Goal: Task Accomplishment & Management: Complete application form

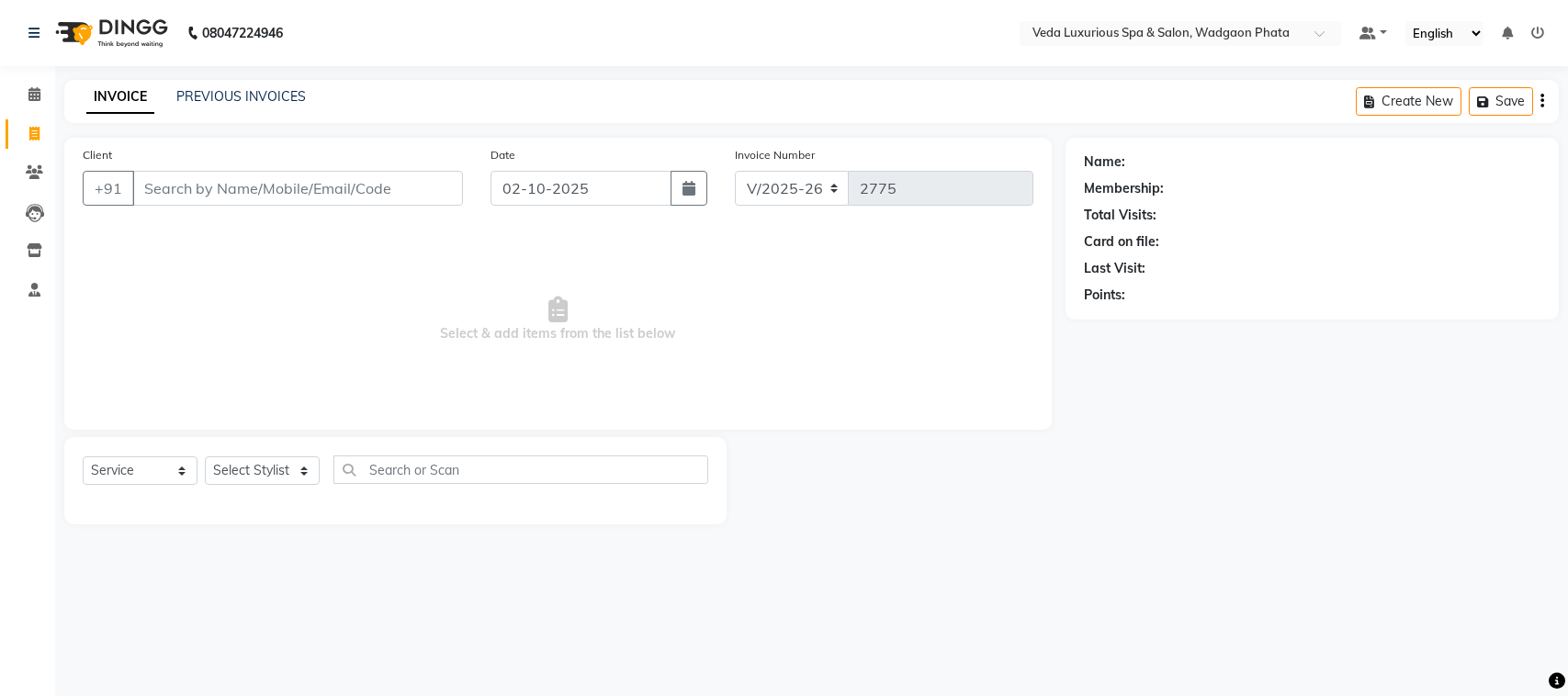
select select "4666"
select select "service"
click at [208, 199] on input "Client" at bounding box center [297, 188] width 331 height 35
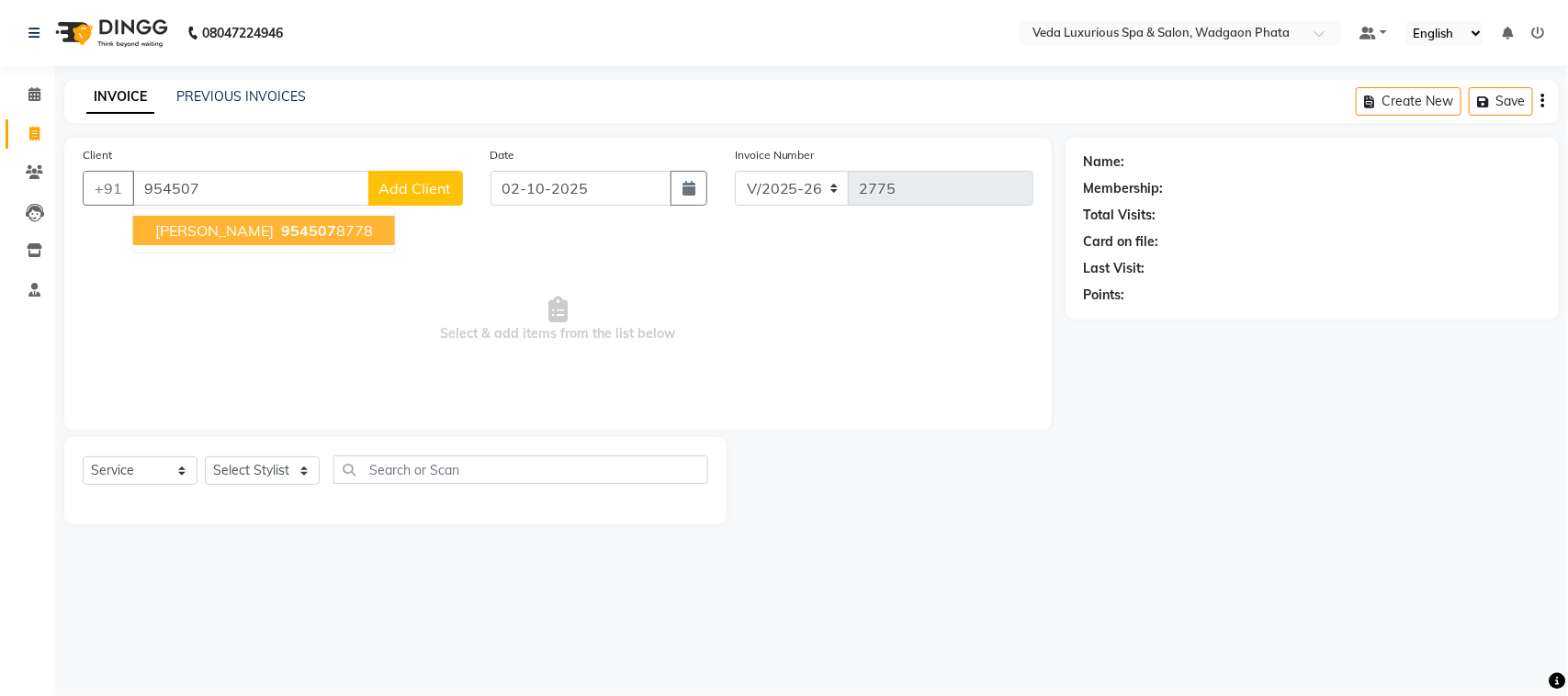
click at [254, 239] on span "[PERSON_NAME]" at bounding box center [214, 230] width 118 height 18
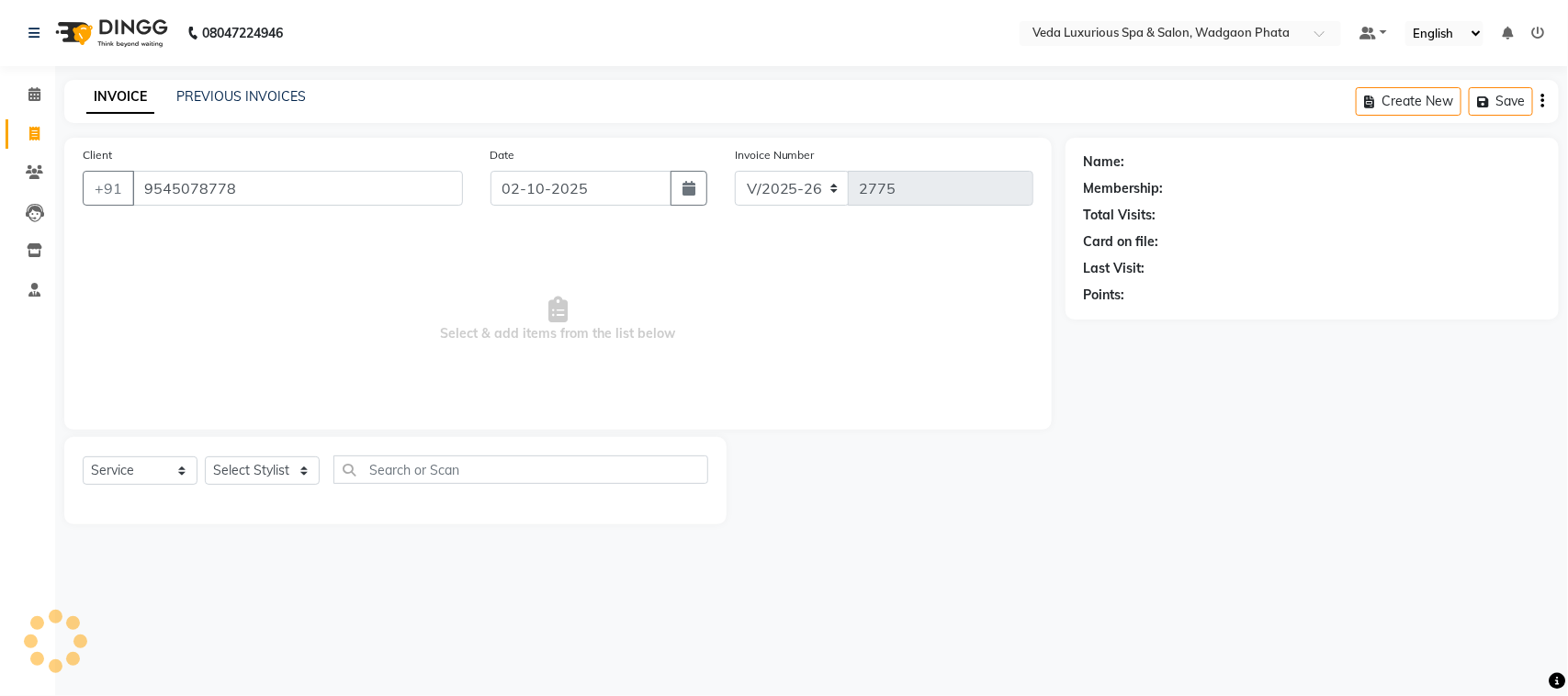
type input "9545078778"
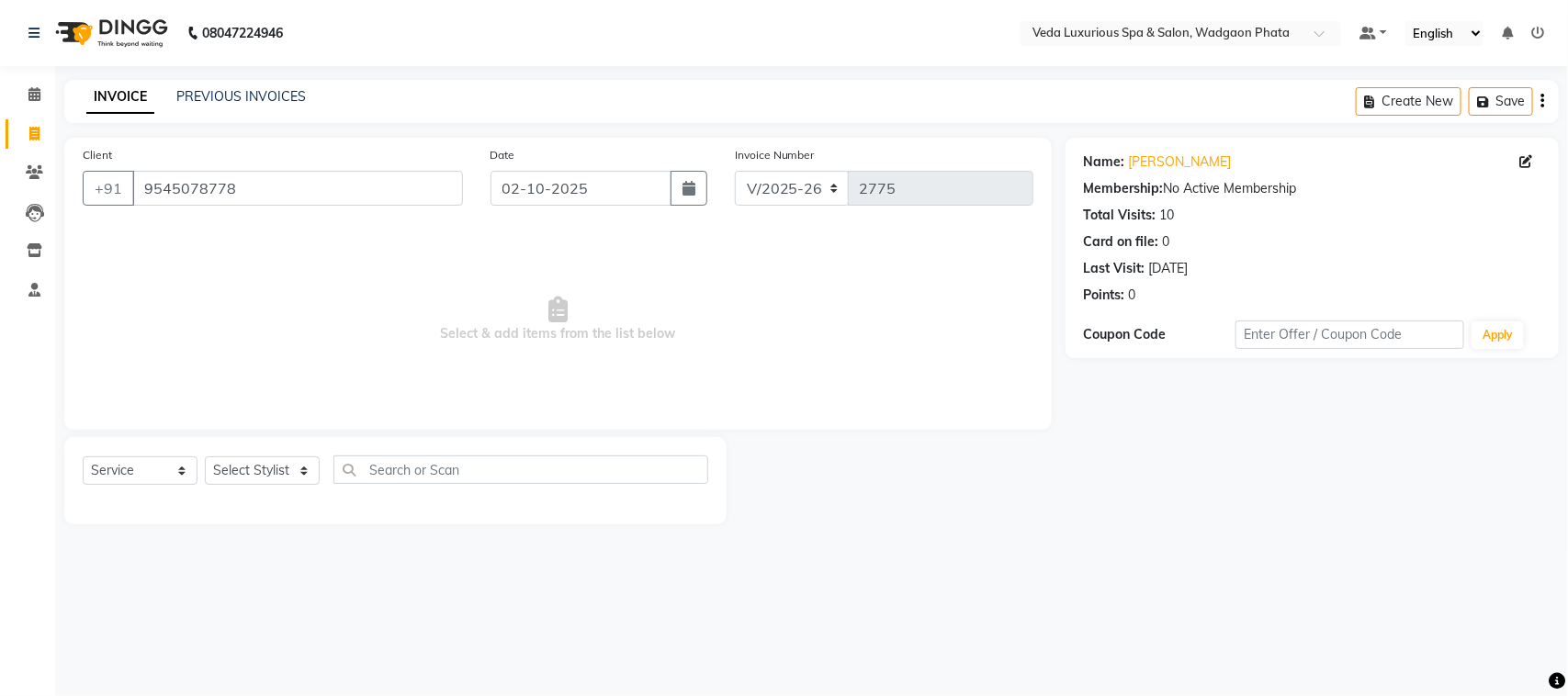
click at [253, 485] on div "Select Service Product Membership Package Voucher Prepaid Gift Card Select Styl…" at bounding box center [396, 477] width 626 height 43
click at [264, 466] on select "Select Stylist [PERSON_NAME] GOLU [PERSON_NAME] [PERSON_NAME] [PERSON_NAME] [PE…" at bounding box center [262, 471] width 115 height 28
select select "50865"
click at [205, 457] on select "Select Stylist [PERSON_NAME] GOLU [PERSON_NAME] [PERSON_NAME] [PERSON_NAME] [PE…" at bounding box center [262, 471] width 115 height 28
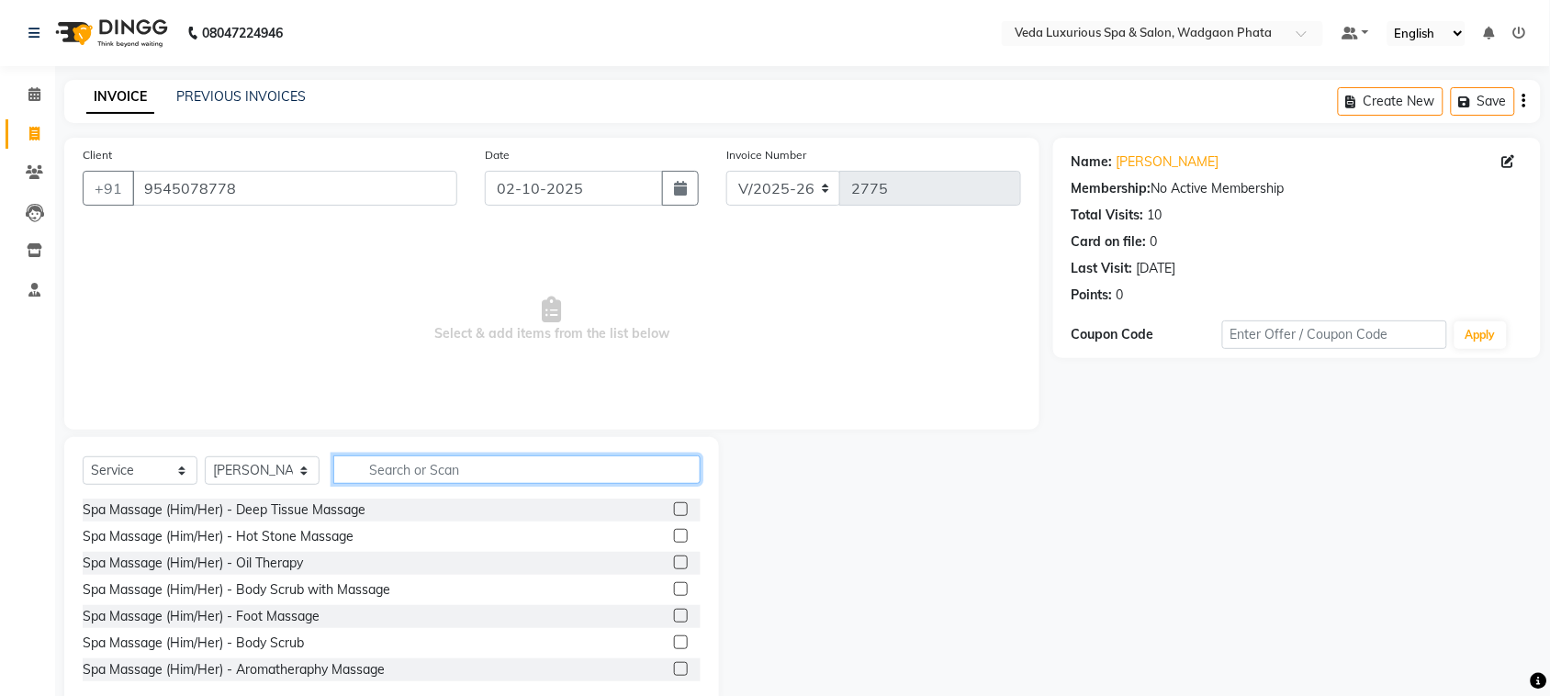
click at [531, 471] on input "text" at bounding box center [516, 470] width 367 height 28
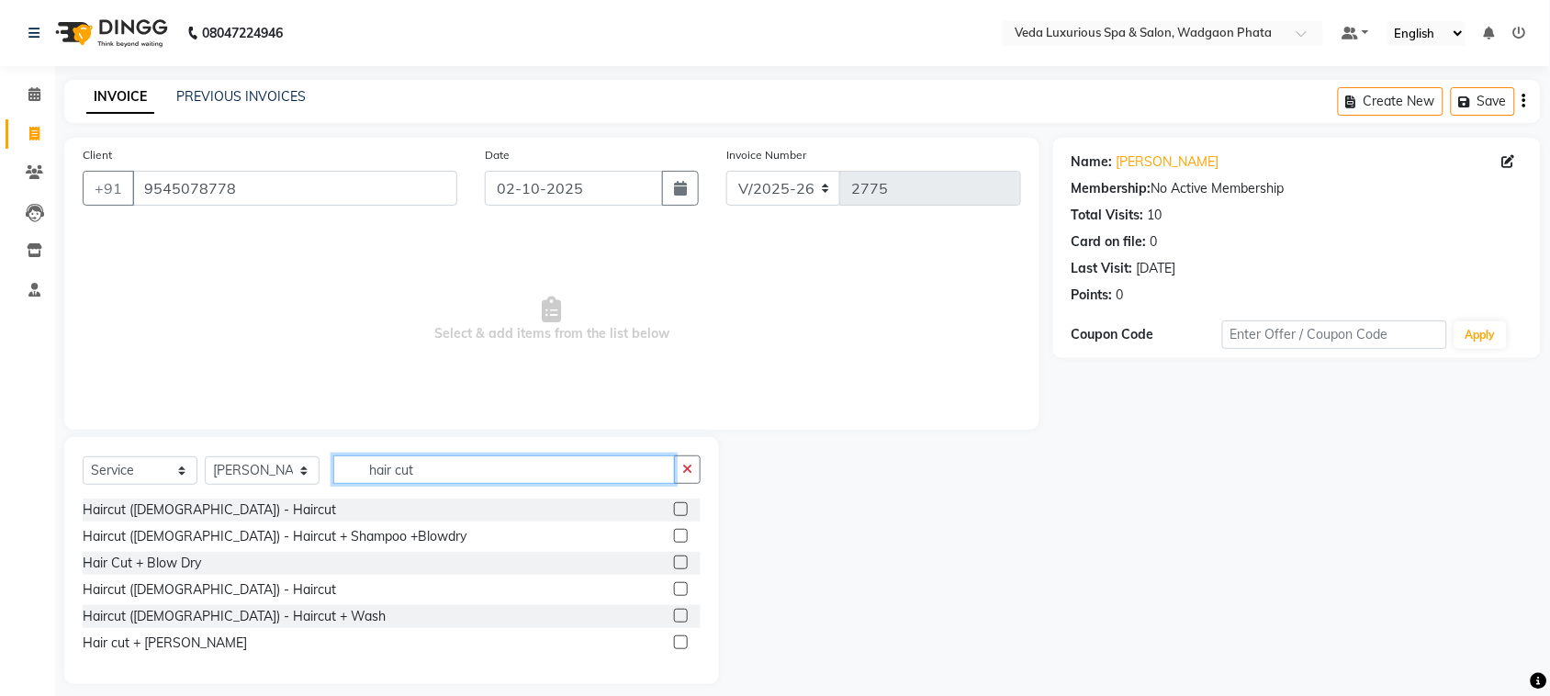
type input "hair cut"
click at [681, 505] on label at bounding box center [681, 509] width 14 height 14
click at [681, 505] on input "checkbox" at bounding box center [680, 510] width 12 height 12
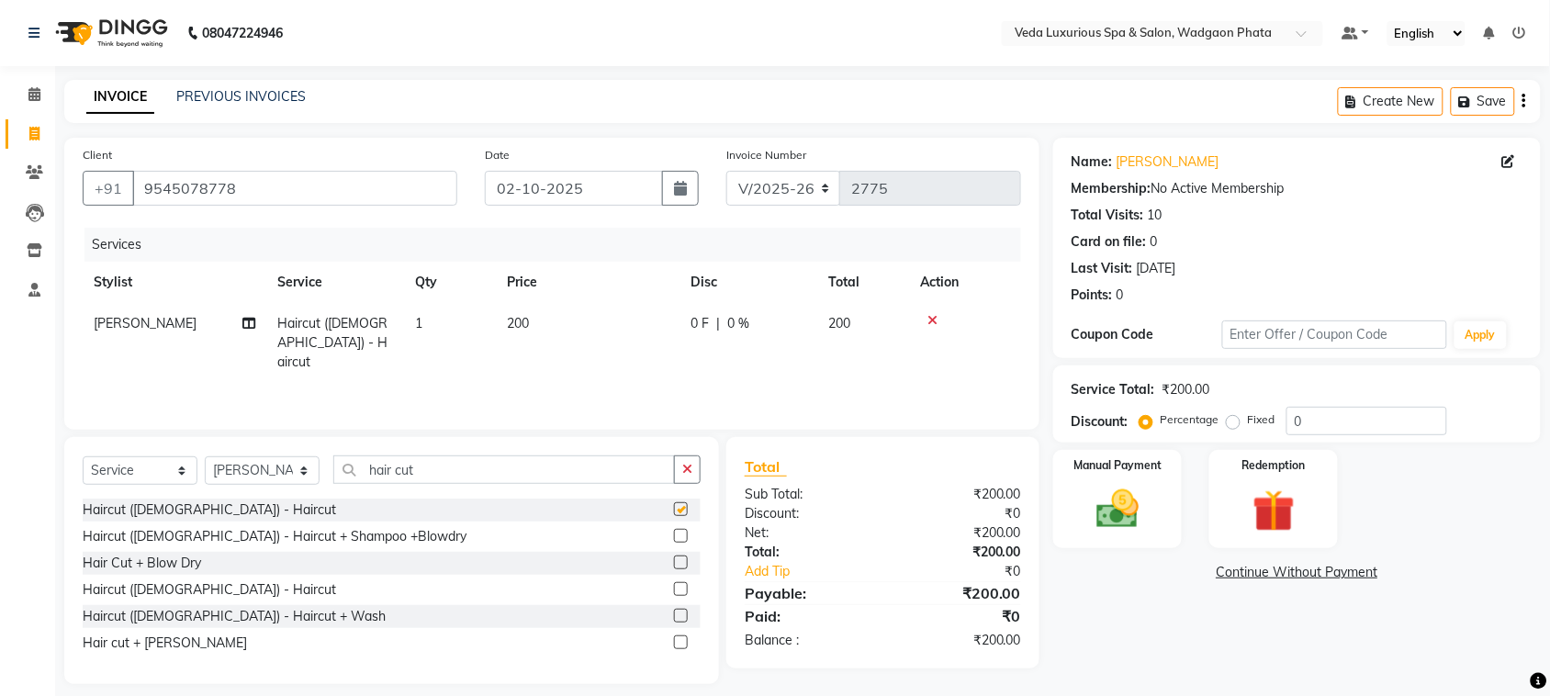
checkbox input "false"
click at [240, 467] on select "Select Stylist [PERSON_NAME] GOLU [PERSON_NAME] [PERSON_NAME] [PERSON_NAME] [PE…" at bounding box center [262, 471] width 115 height 28
select select "58145"
click at [205, 457] on select "Select Stylist [PERSON_NAME] GOLU [PERSON_NAME] [PERSON_NAME] [PERSON_NAME] [PE…" at bounding box center [262, 471] width 115 height 28
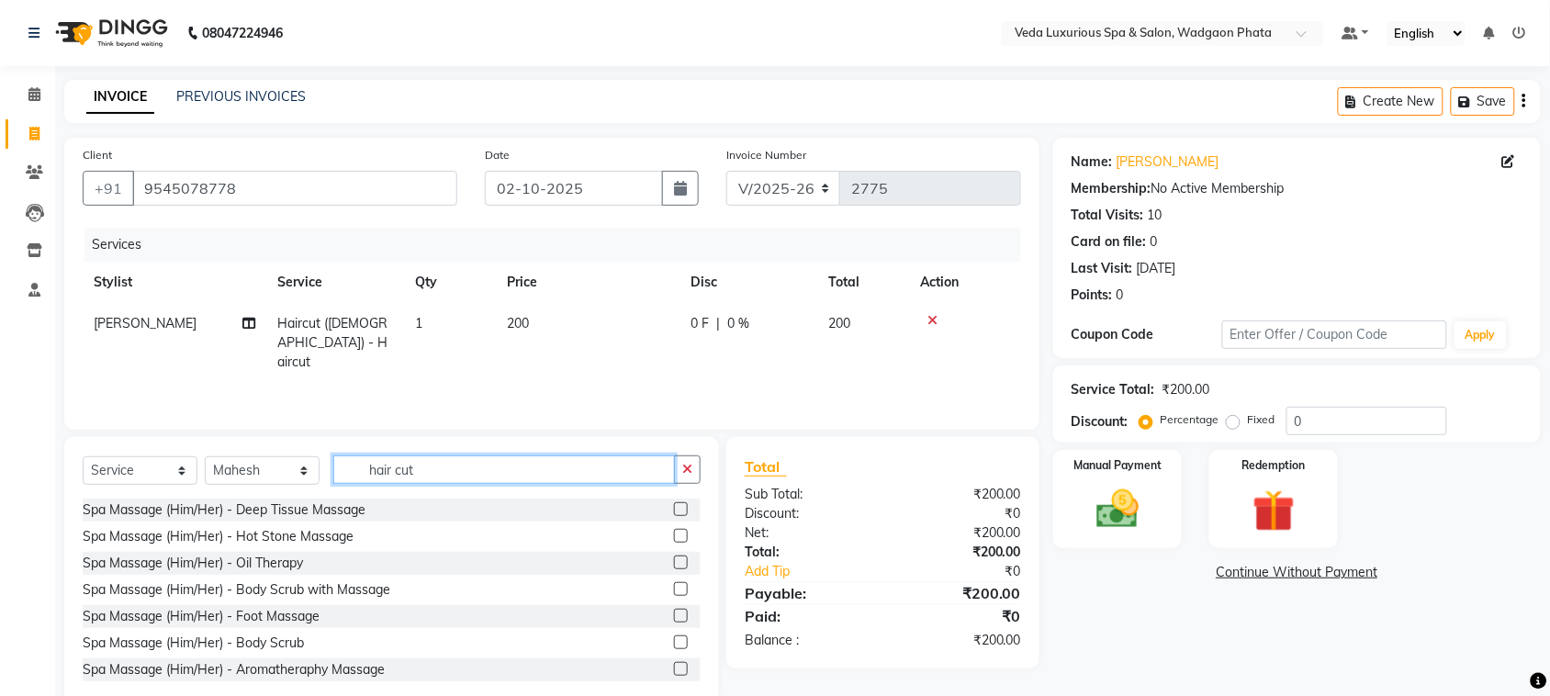
click at [611, 470] on input "hair cut" at bounding box center [504, 470] width 342 height 28
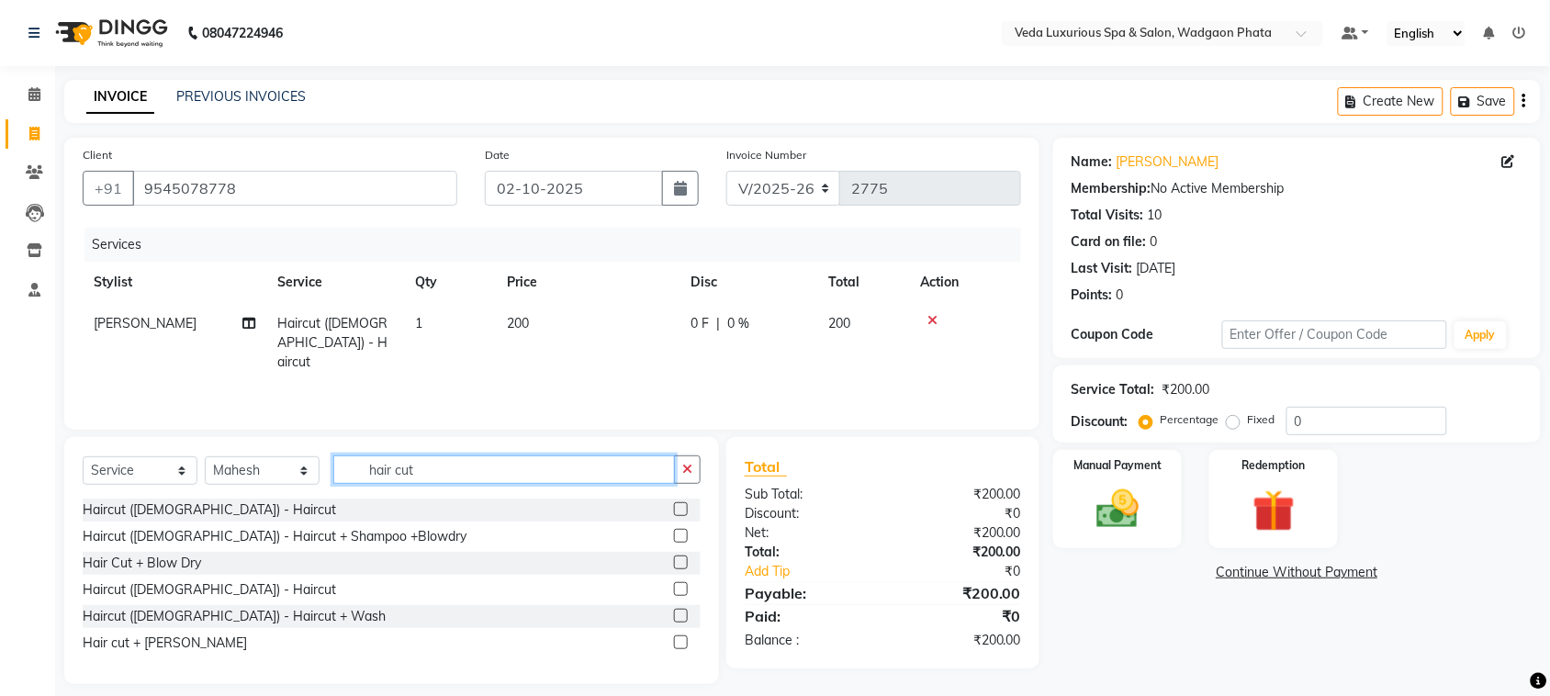
type input "hair cut"
click at [680, 508] on label at bounding box center [681, 509] width 14 height 14
click at [680, 508] on input "checkbox" at bounding box center [680, 510] width 12 height 12
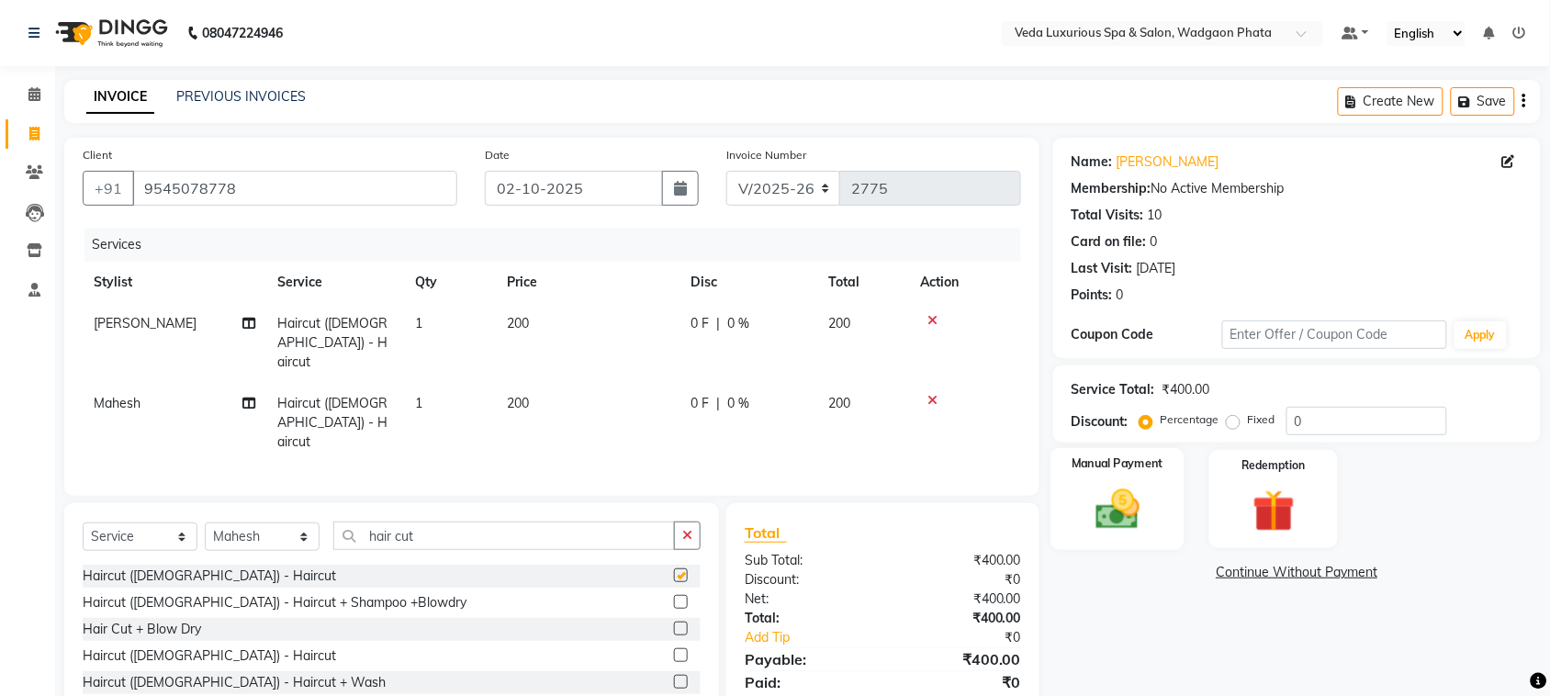
checkbox input "false"
click at [1130, 511] on img at bounding box center [1118, 509] width 72 height 51
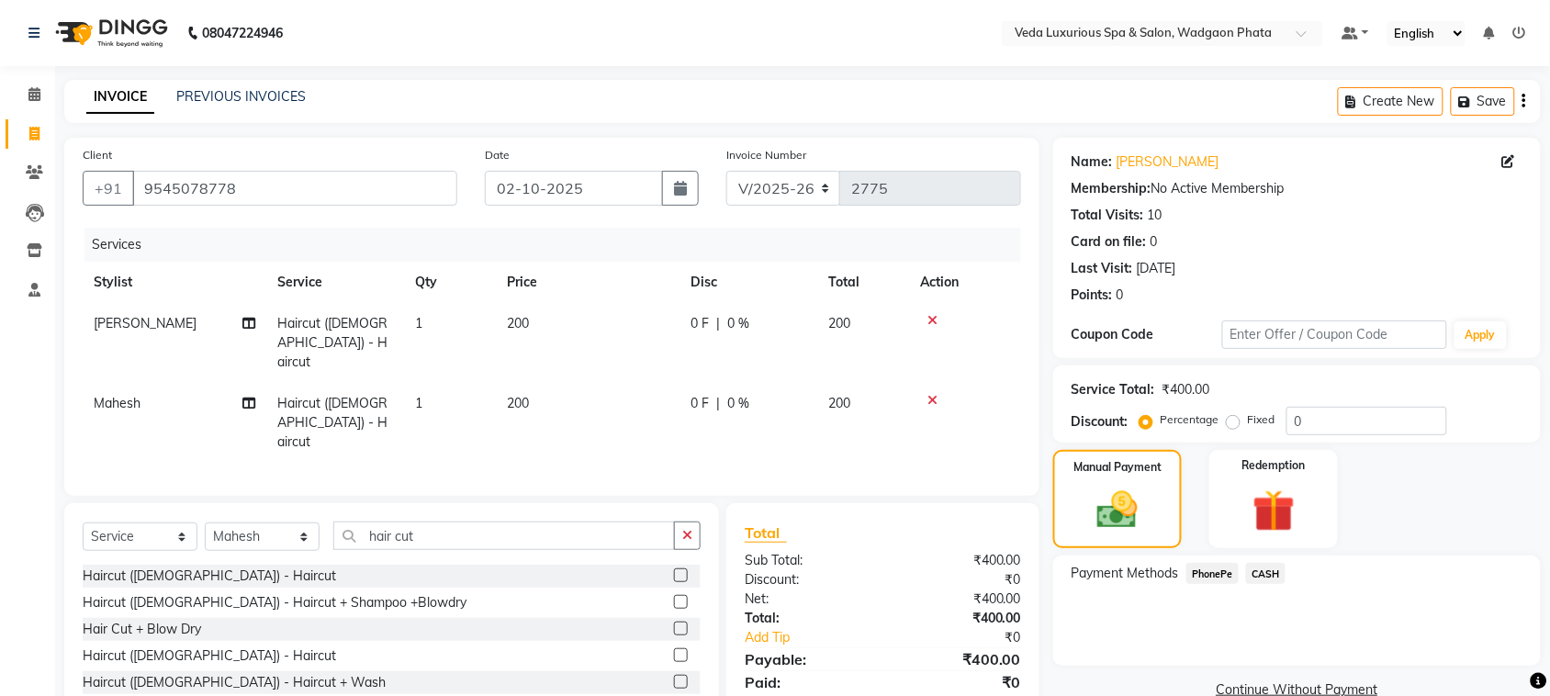
click at [1260, 572] on span "CASH" at bounding box center [1265, 573] width 39 height 21
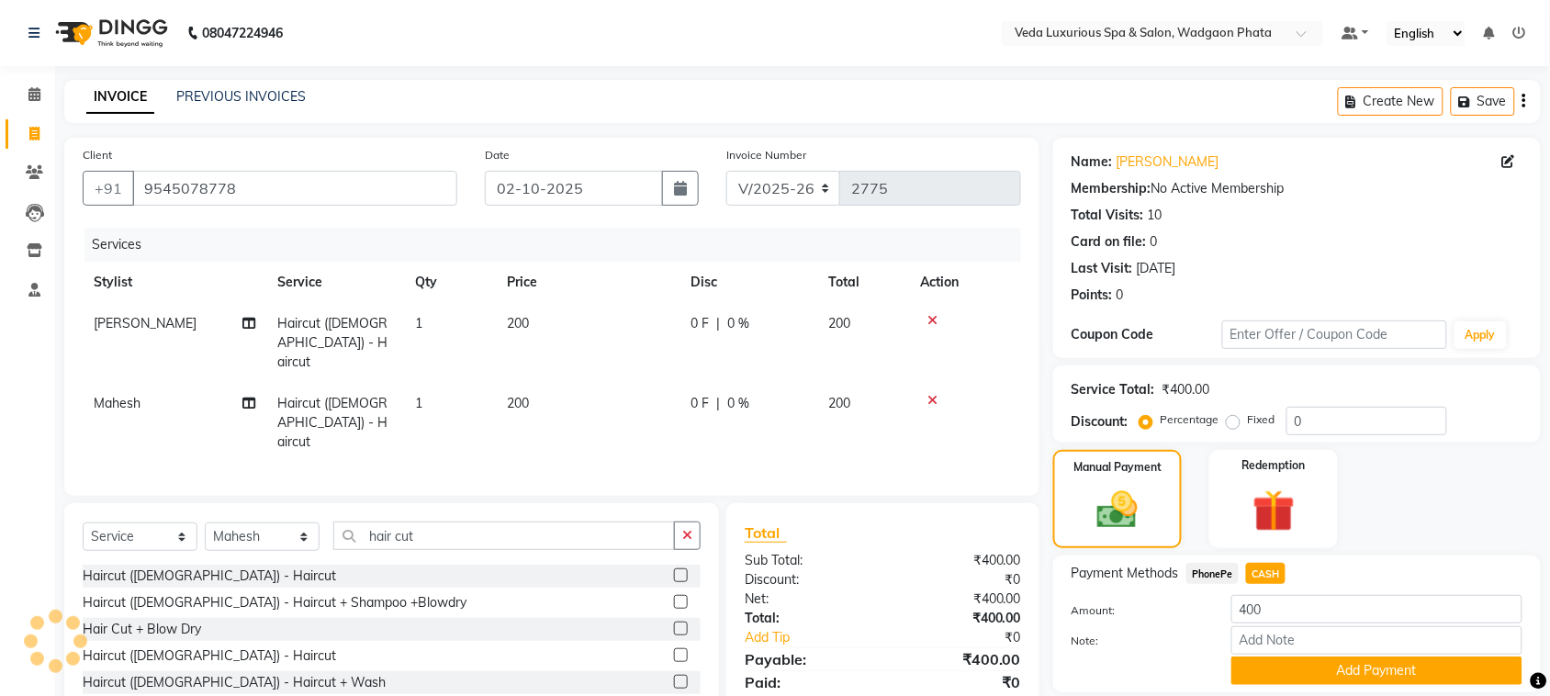
click at [1319, 654] on div "Note:" at bounding box center [1297, 641] width 479 height 31
click at [1325, 673] on button "Add Payment" at bounding box center [1377, 671] width 291 height 28
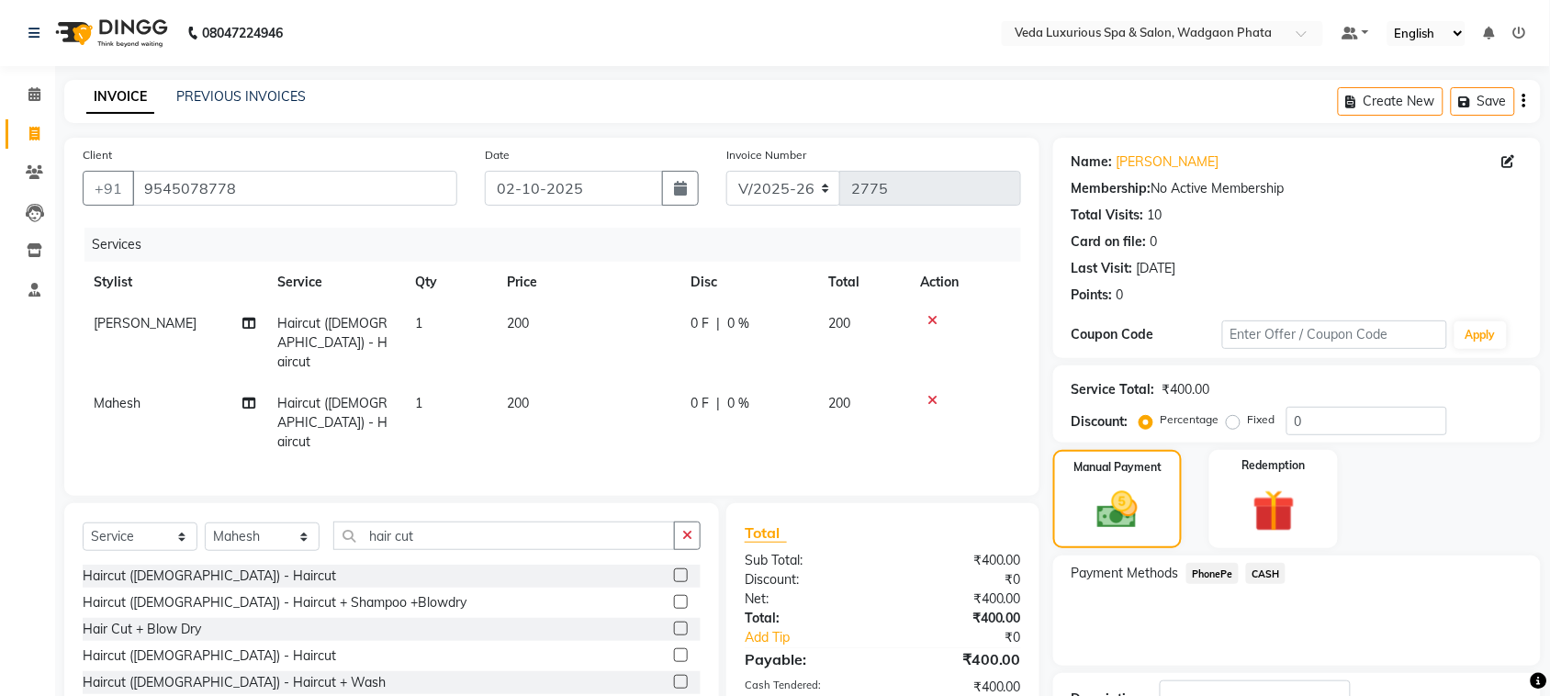
scroll to position [139, 0]
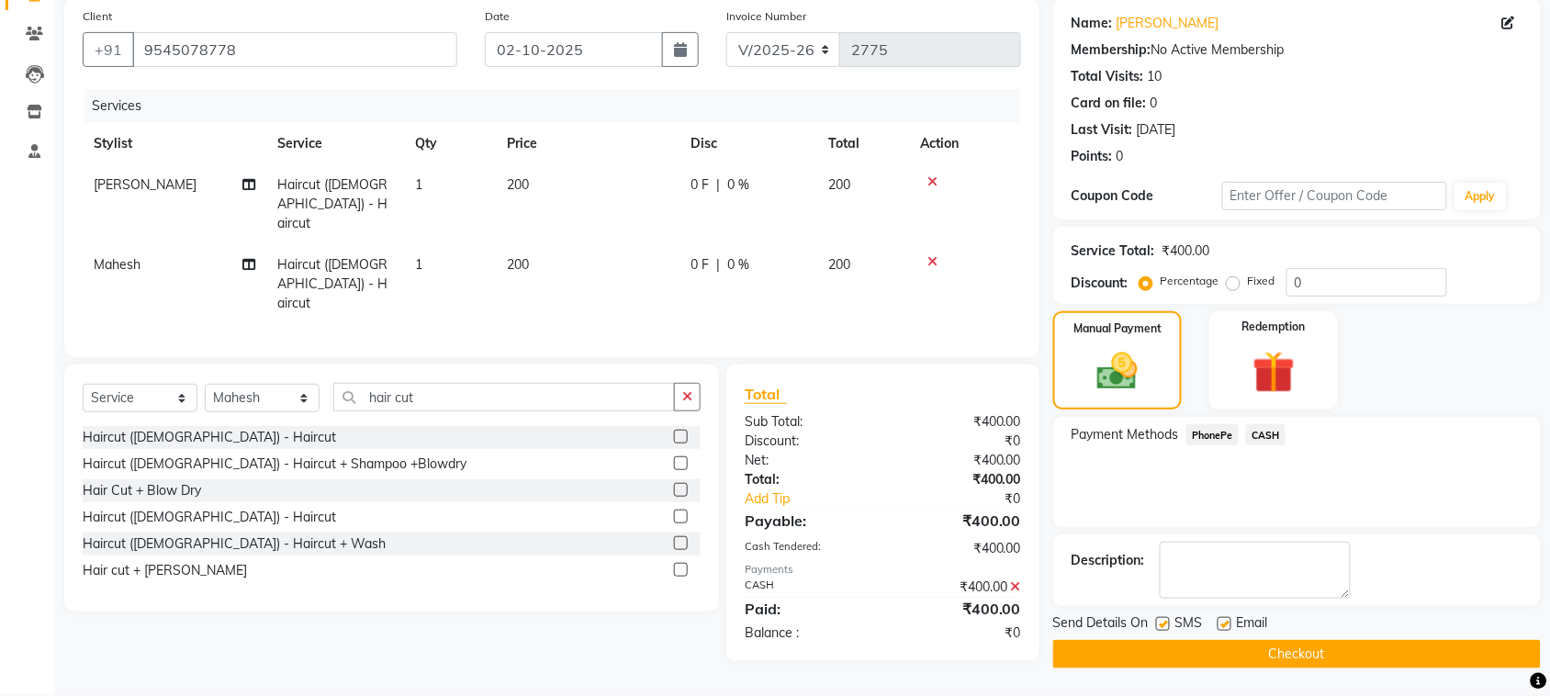
click at [1471, 664] on button "Checkout" at bounding box center [1298, 654] width 488 height 28
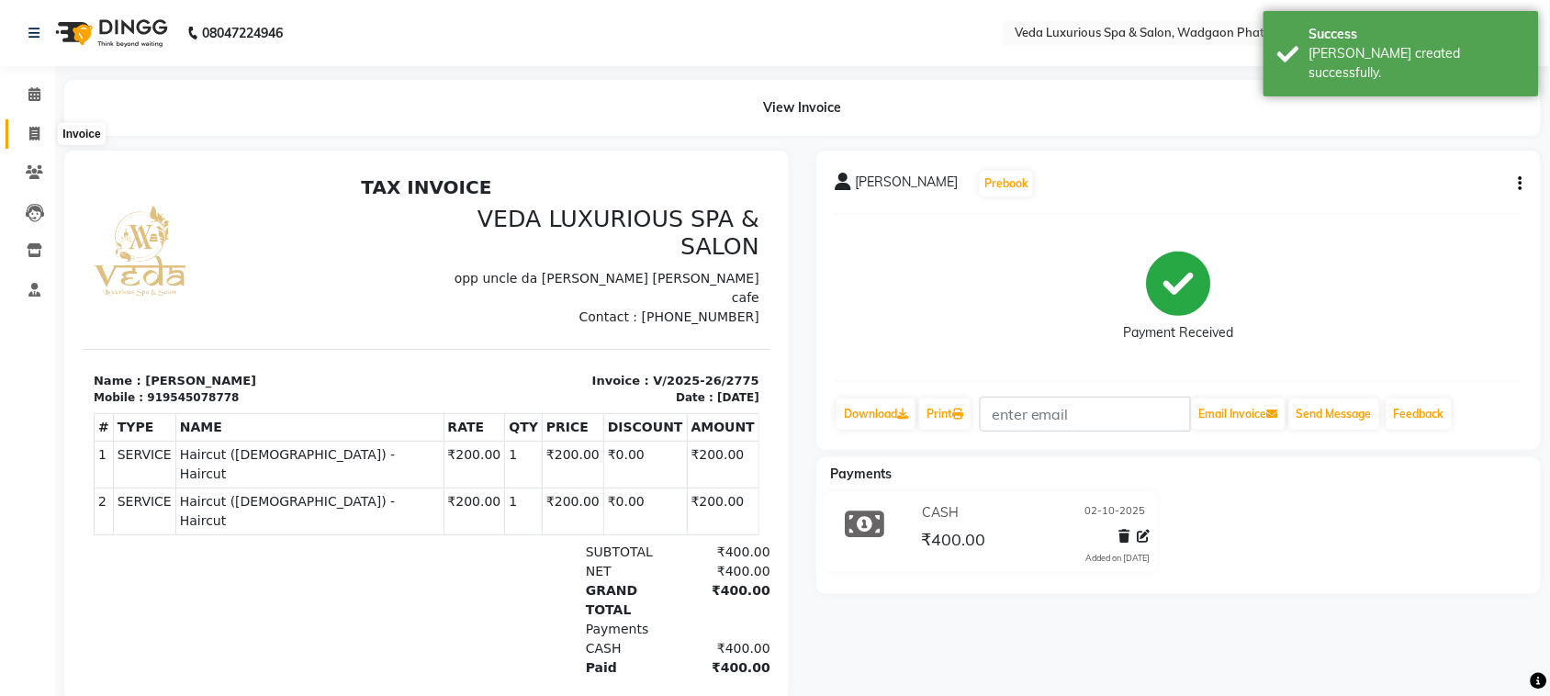
click at [26, 124] on span at bounding box center [34, 134] width 32 height 21
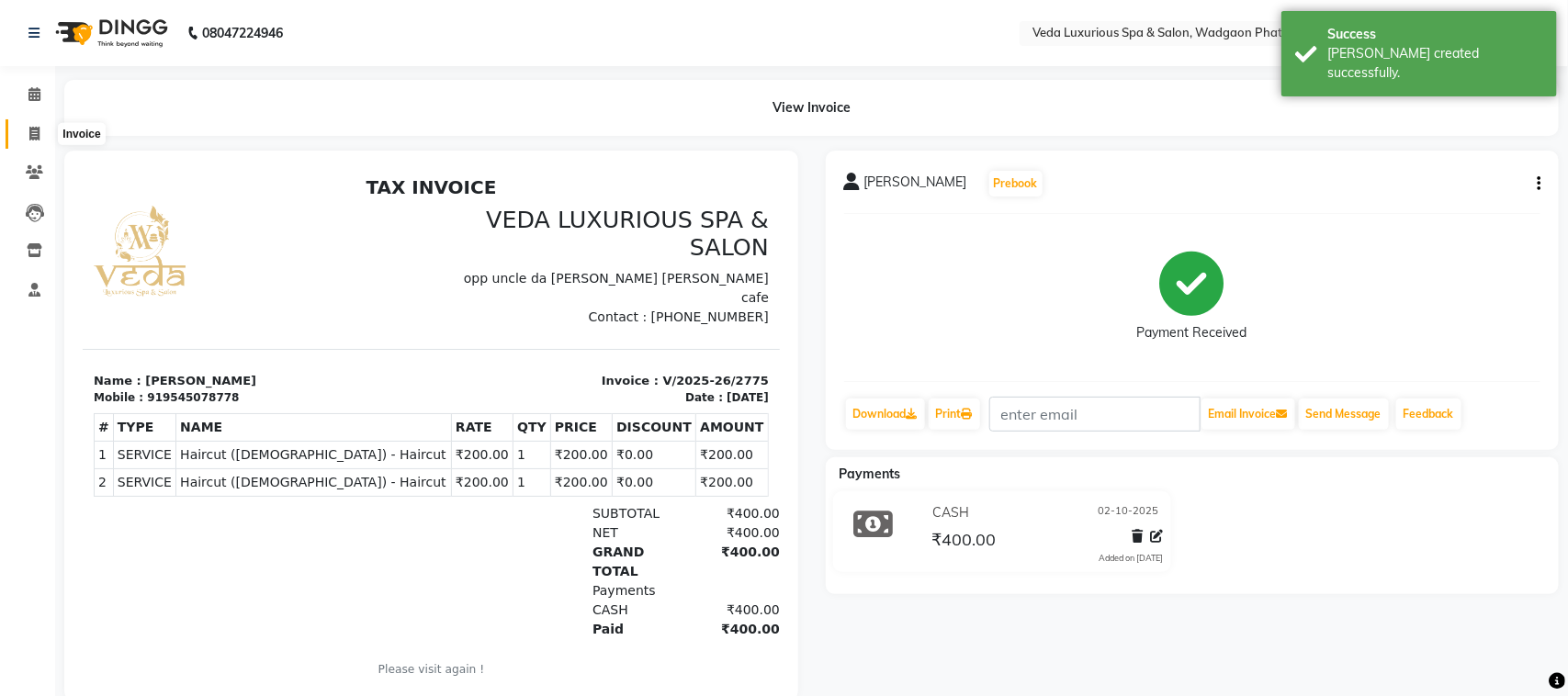
select select "service"
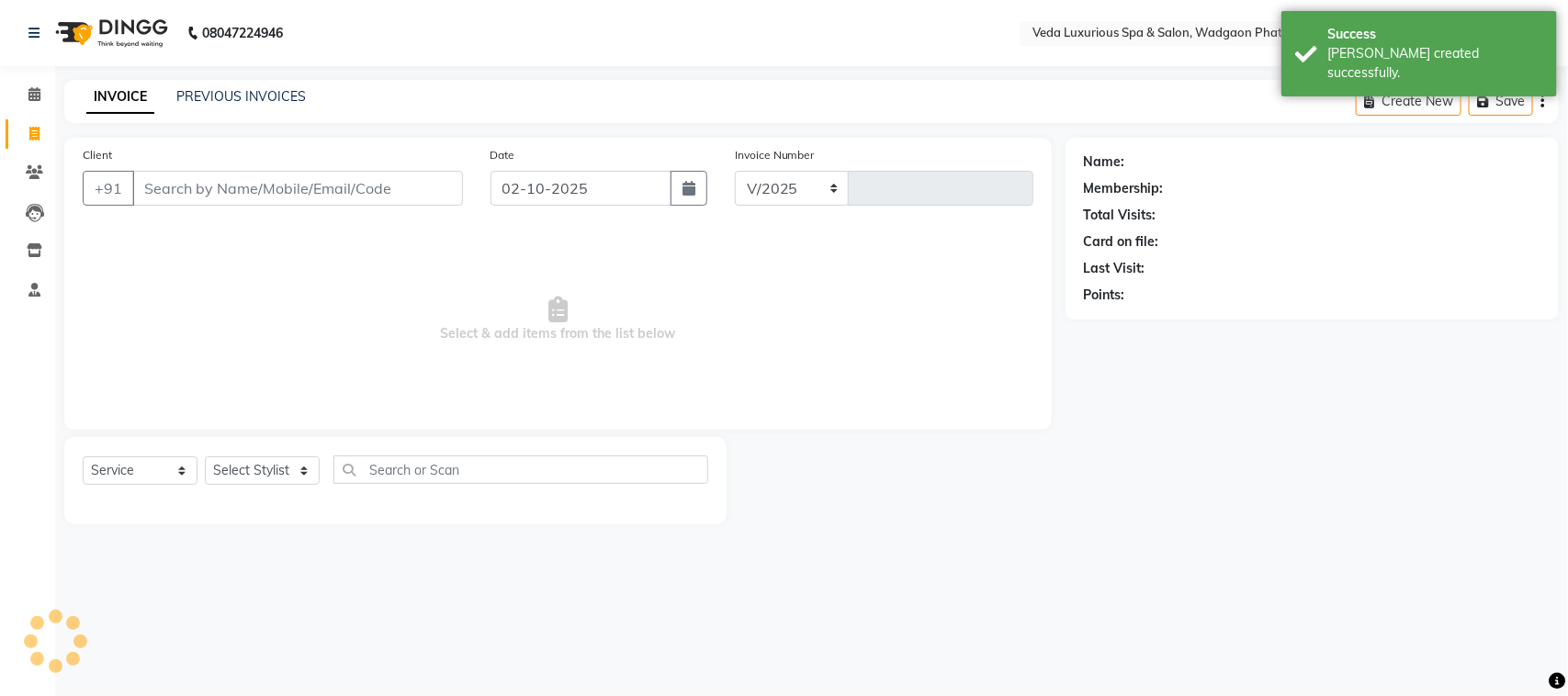
select select "4666"
type input "2776"
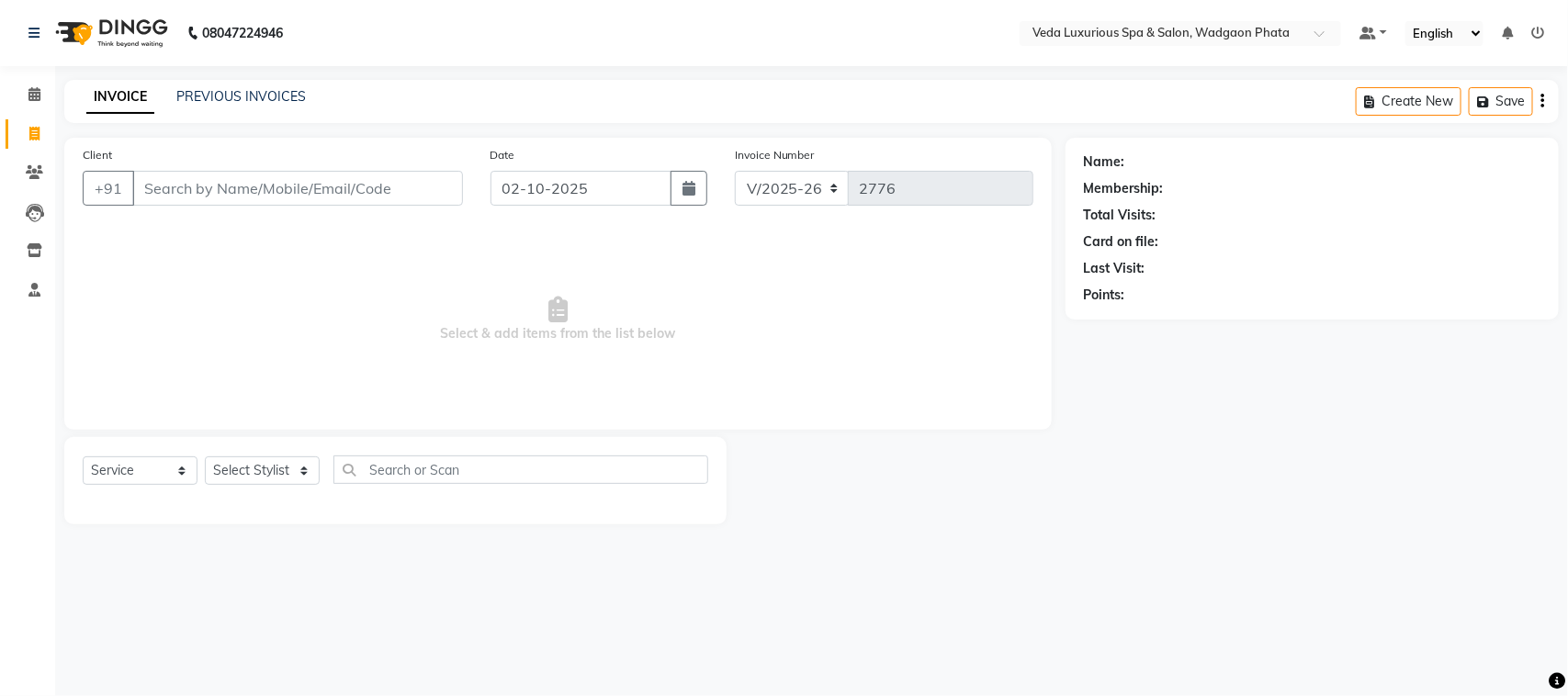
click at [209, 202] on input "Client" at bounding box center [297, 188] width 331 height 35
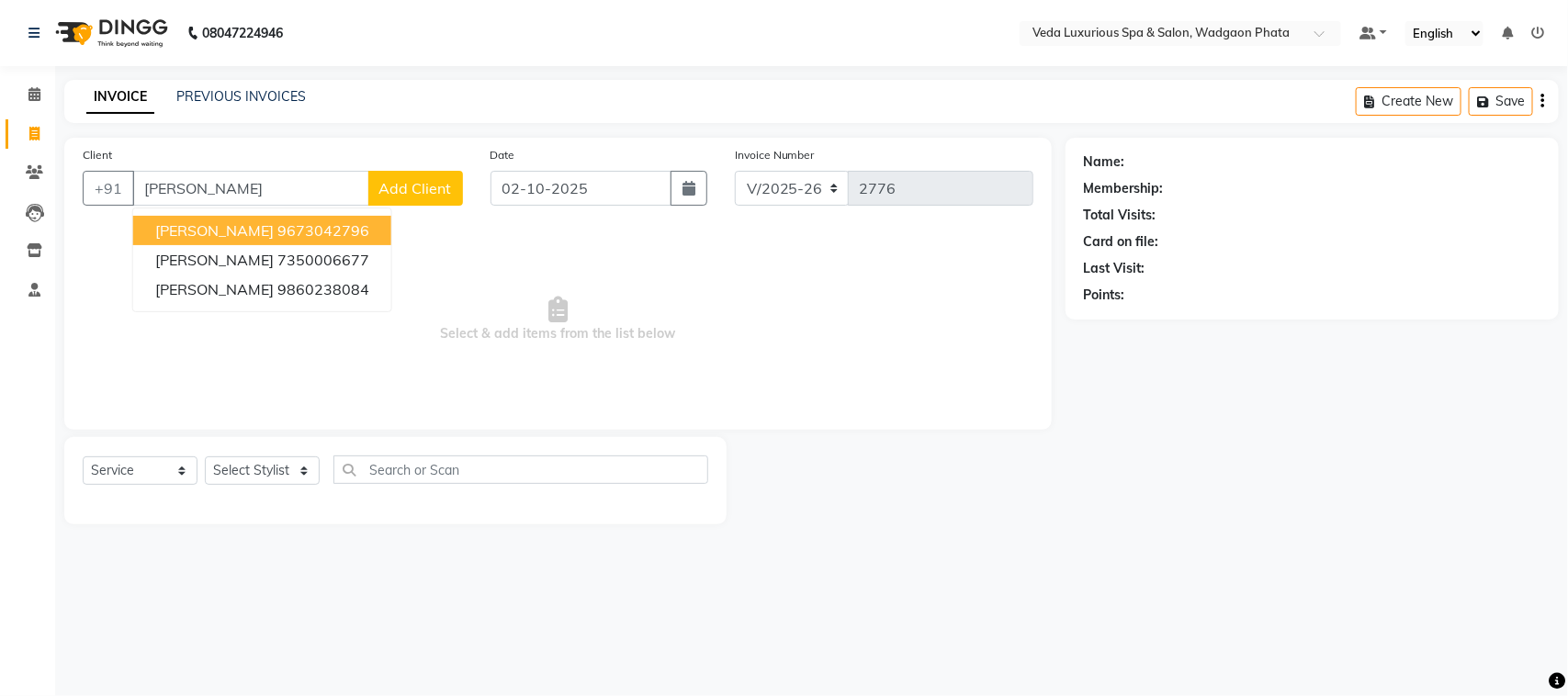
click at [232, 234] on span "[PERSON_NAME]" at bounding box center [214, 230] width 118 height 18
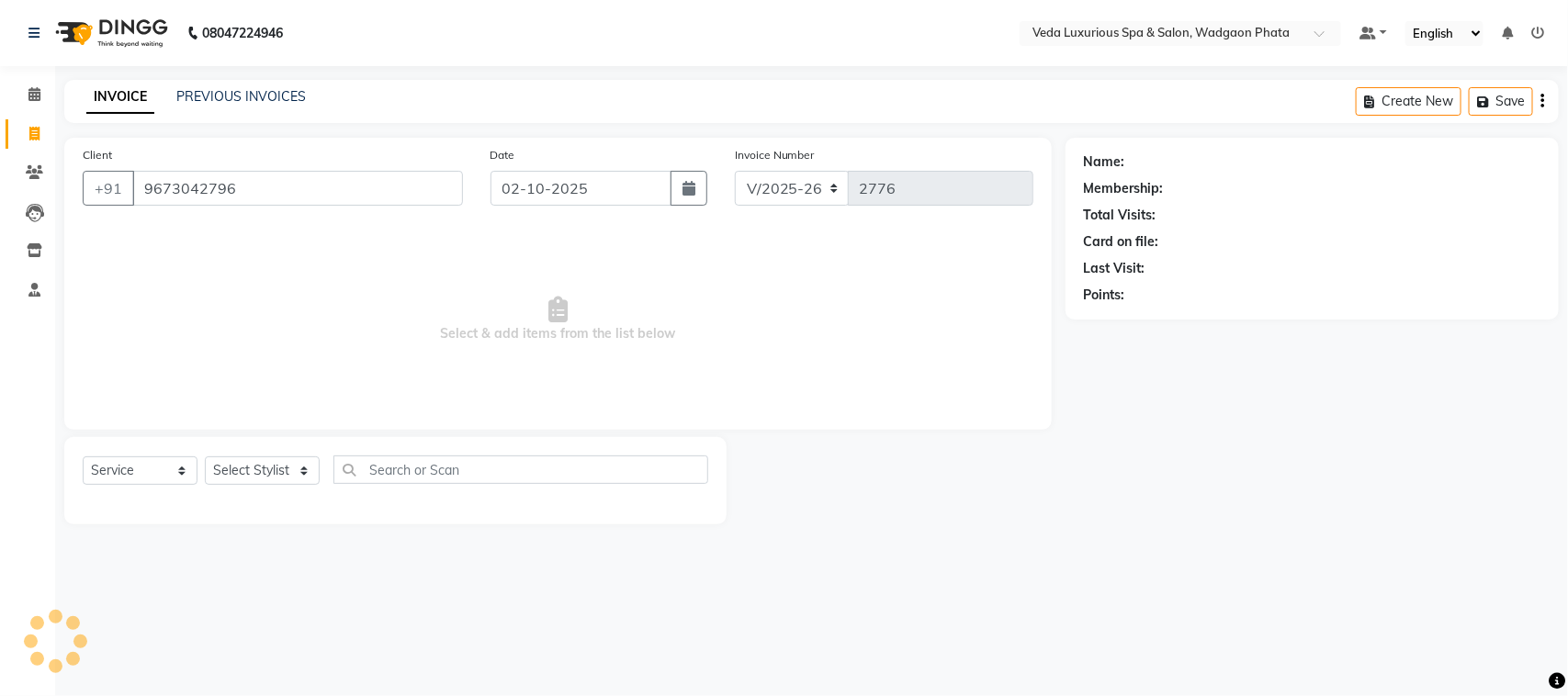
type input "9673042796"
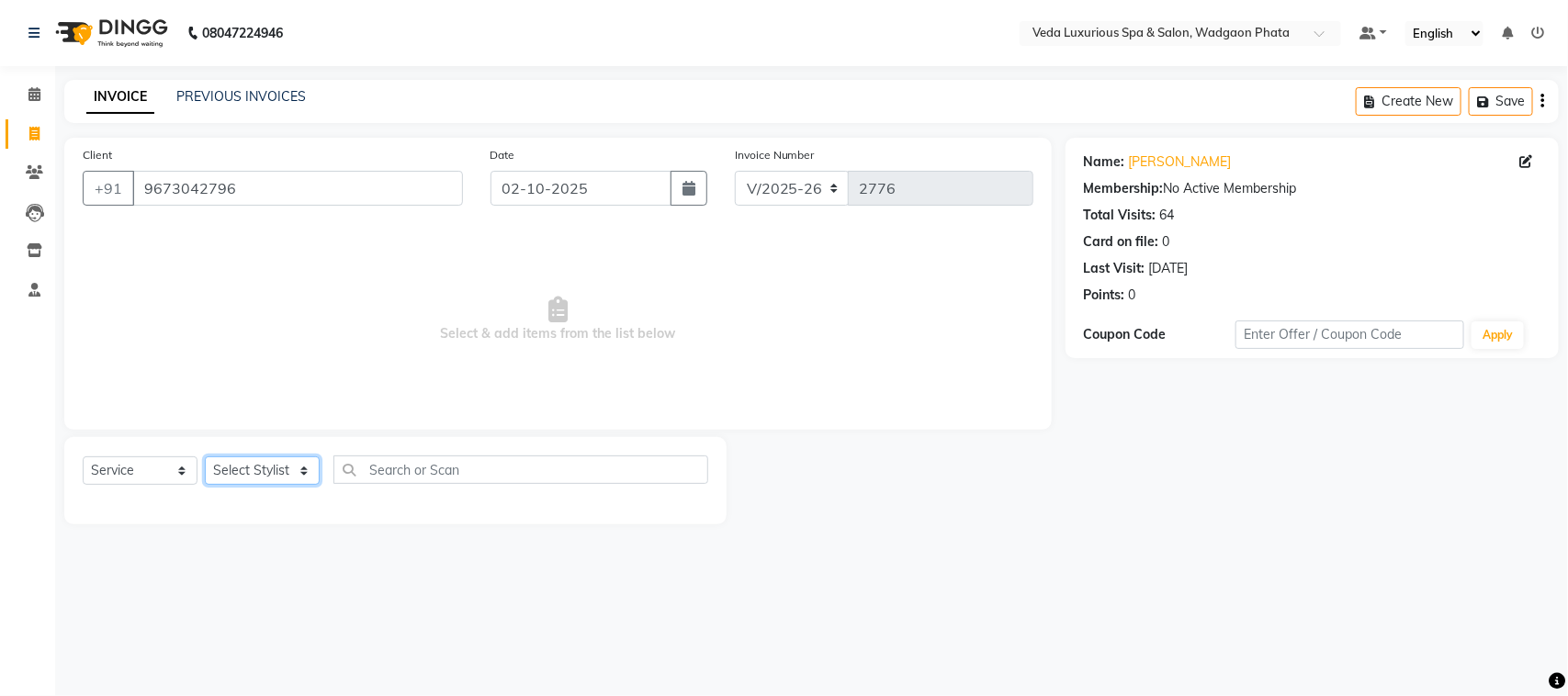
click at [291, 467] on select "Select Stylist [PERSON_NAME] GOLU [PERSON_NAME] [PERSON_NAME] [PERSON_NAME] [PE…" at bounding box center [262, 471] width 115 height 28
select select "44309"
click at [205, 457] on select "Select Stylist [PERSON_NAME] GOLU [PERSON_NAME] [PERSON_NAME] [PERSON_NAME] [PE…" at bounding box center [262, 471] width 115 height 28
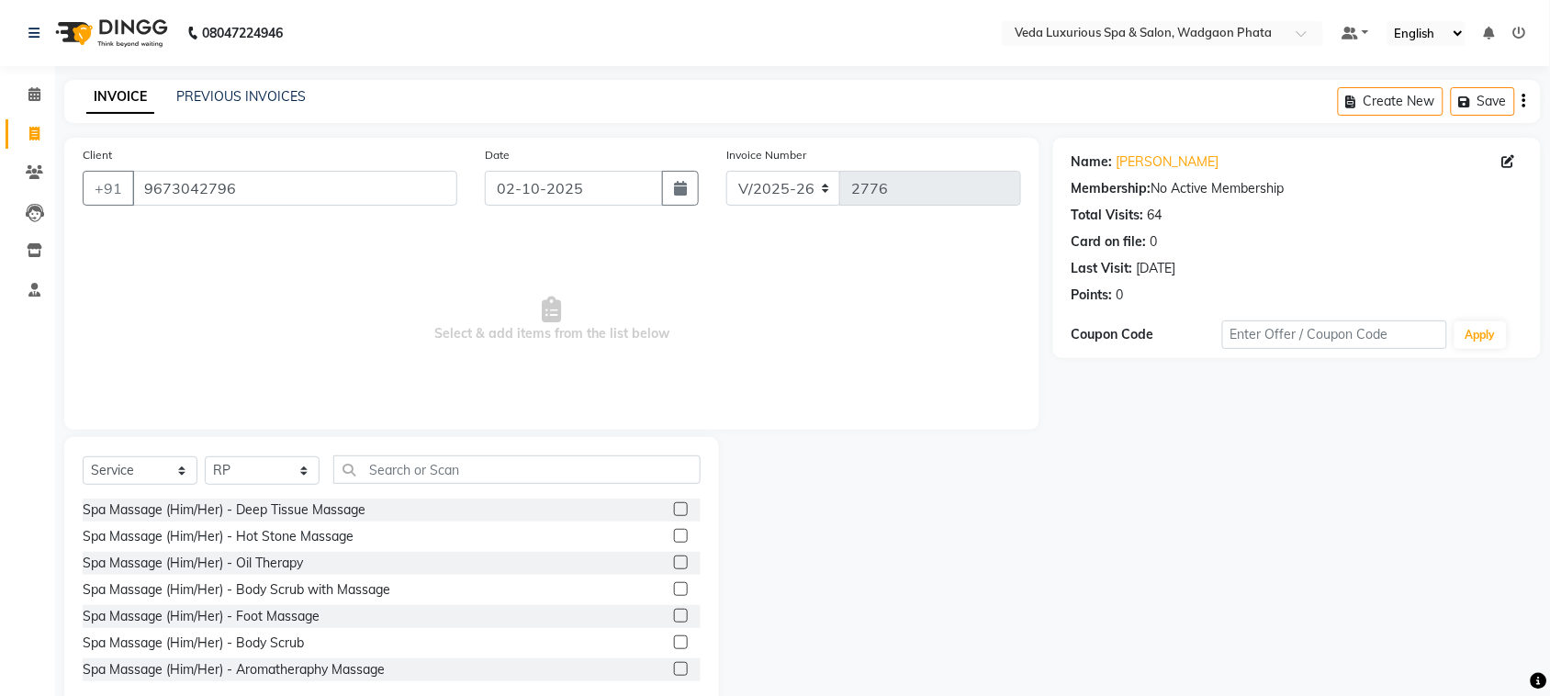
click at [674, 506] on div at bounding box center [687, 510] width 27 height 23
click at [674, 506] on label at bounding box center [681, 509] width 14 height 14
click at [674, 506] on input "checkbox" at bounding box center [680, 510] width 12 height 12
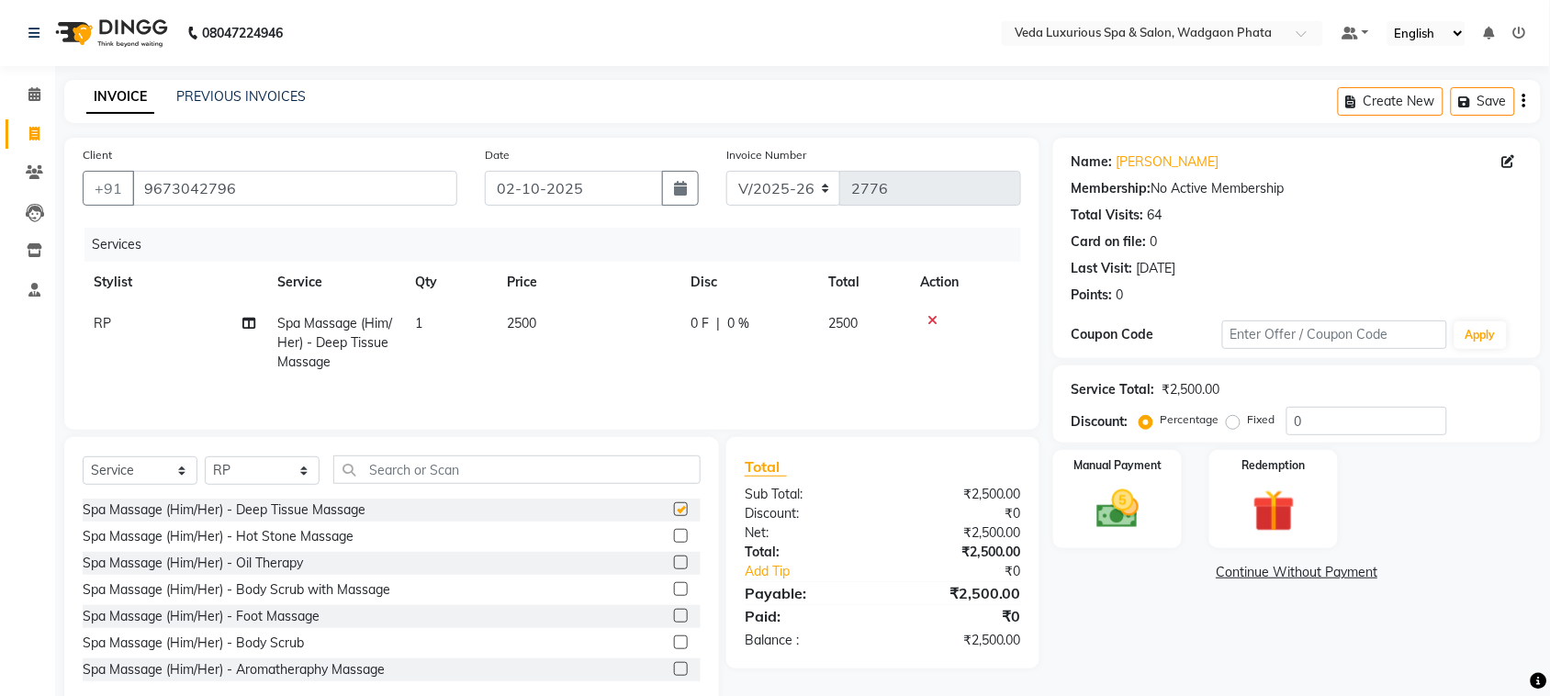
checkbox input "false"
click at [709, 319] on div "0 F | 0 %" at bounding box center [749, 323] width 116 height 19
select select "44309"
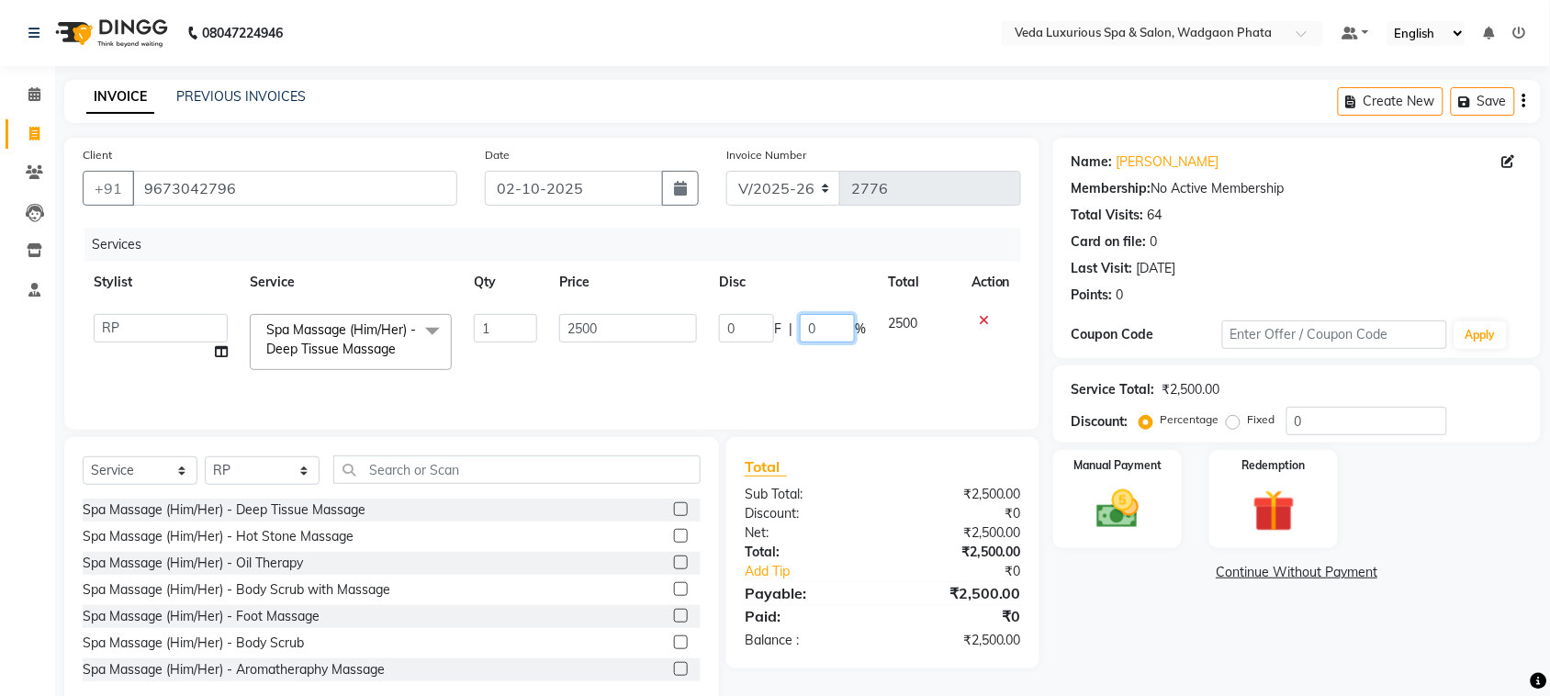
click at [824, 323] on input "0" at bounding box center [827, 328] width 55 height 28
type input "20"
click at [861, 369] on tr "[PERSON_NAME] GOLU [PERSON_NAME] [PERSON_NAME] [PERSON_NAME] [PERSON_NAME] [PER…" at bounding box center [552, 342] width 939 height 78
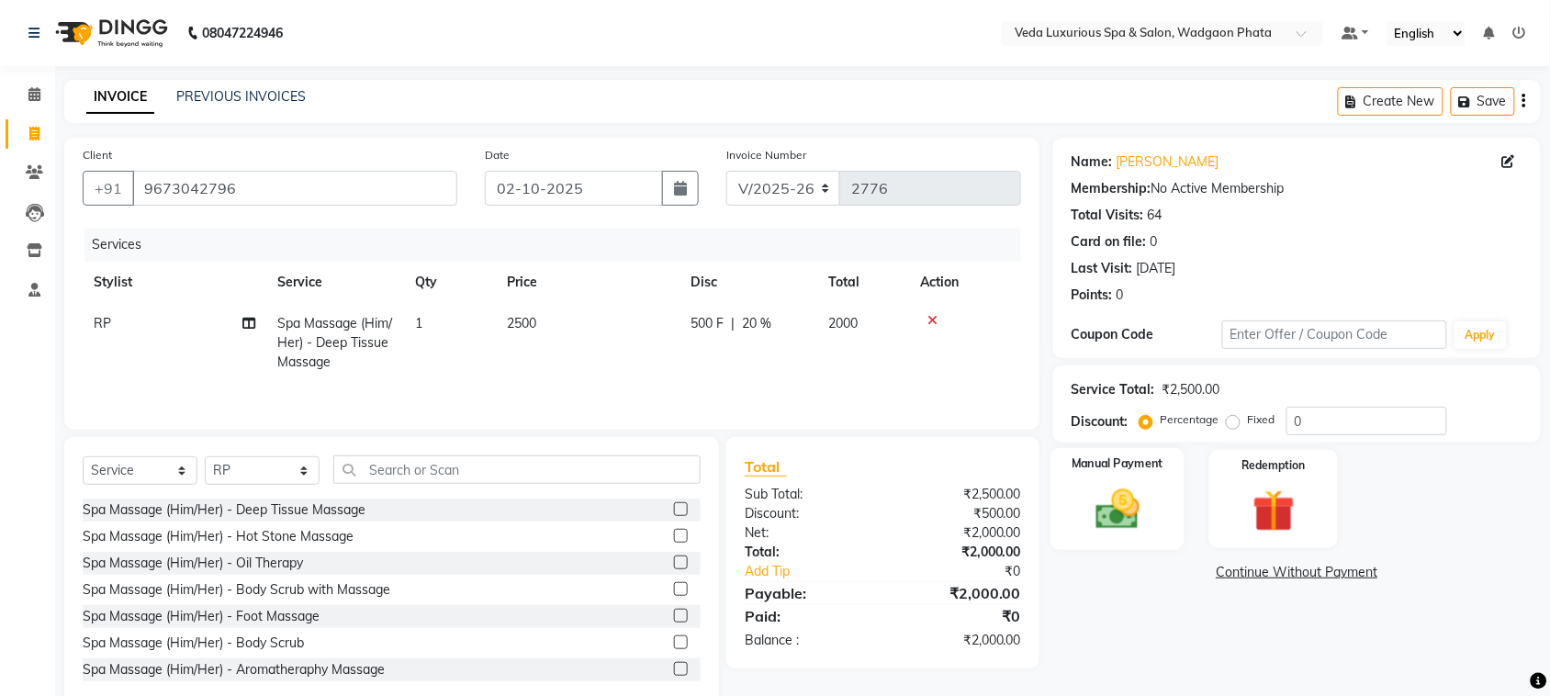
click at [1103, 484] on img at bounding box center [1118, 509] width 72 height 51
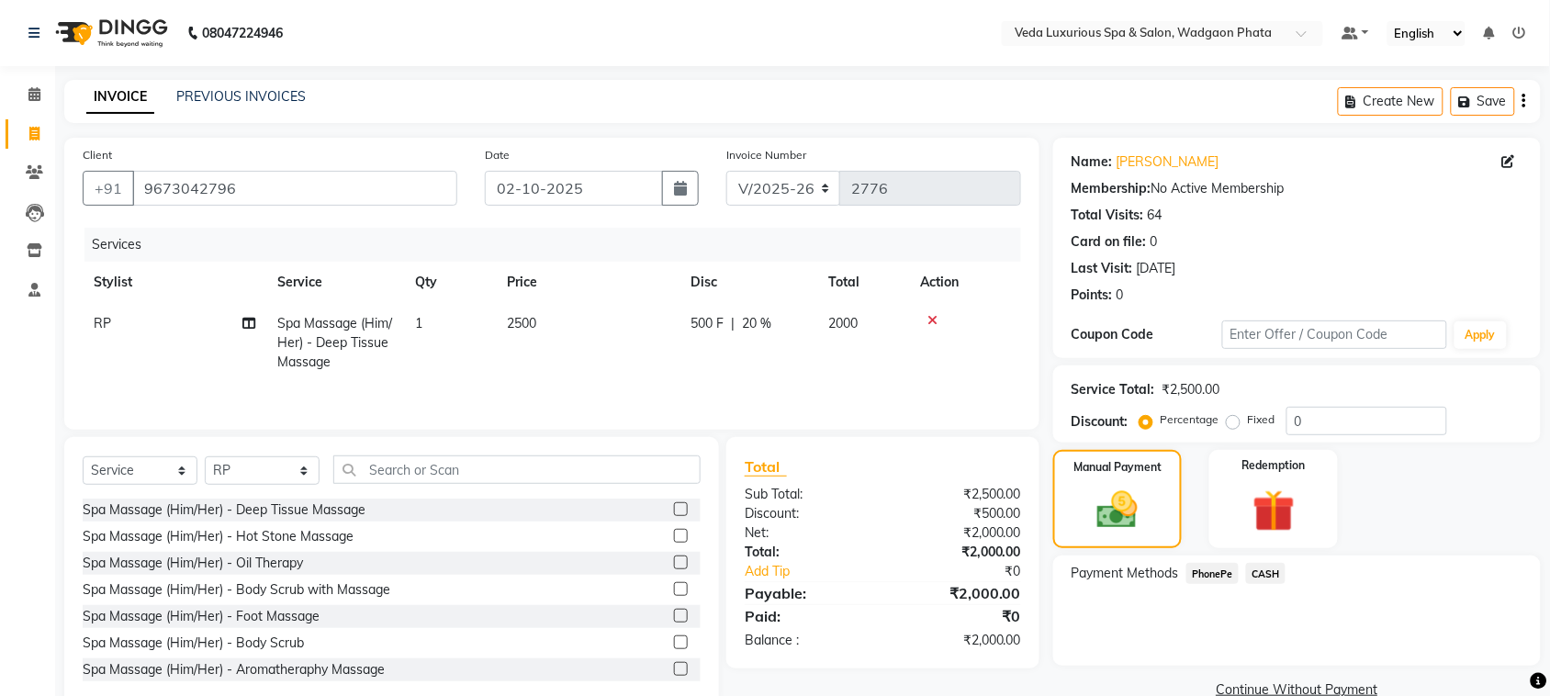
click at [1213, 572] on span "PhonePe" at bounding box center [1213, 573] width 52 height 21
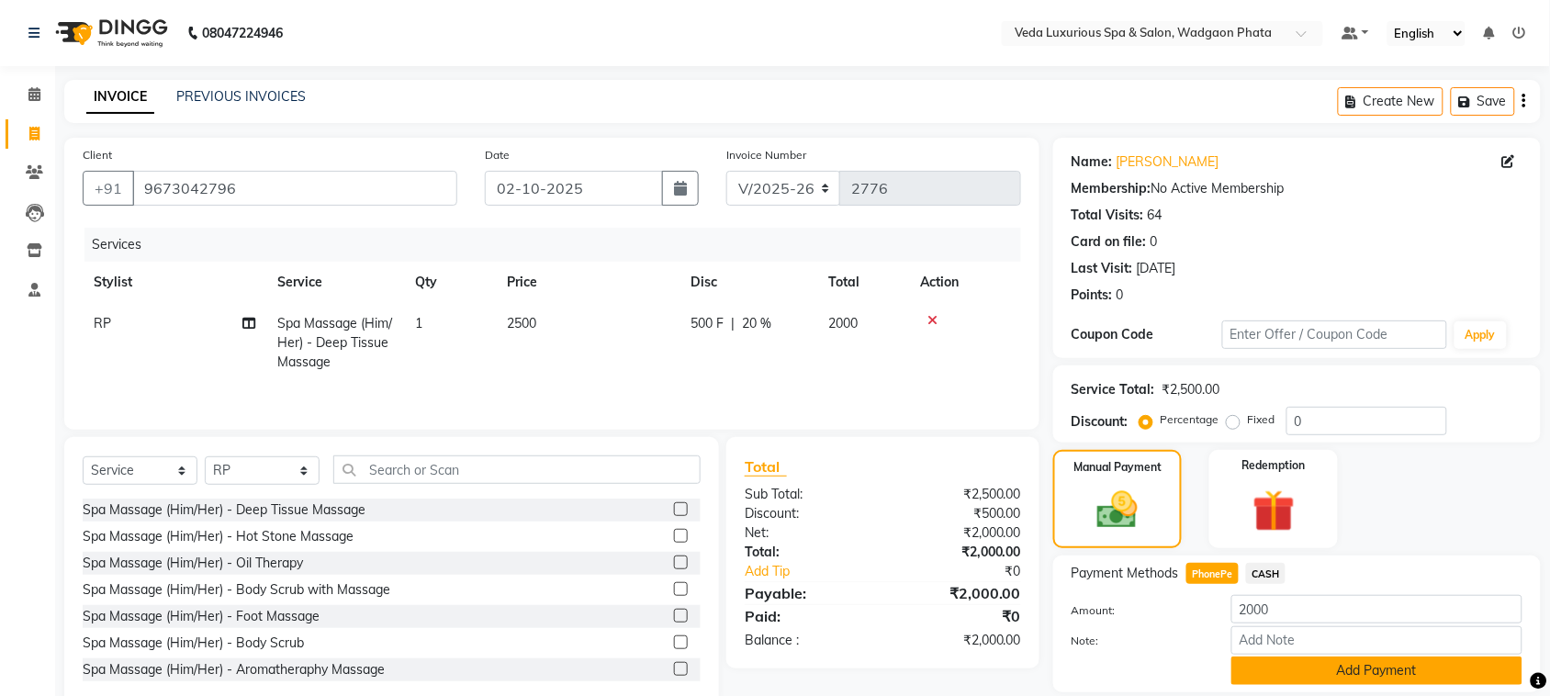
click at [1341, 669] on button "Add Payment" at bounding box center [1377, 671] width 291 height 28
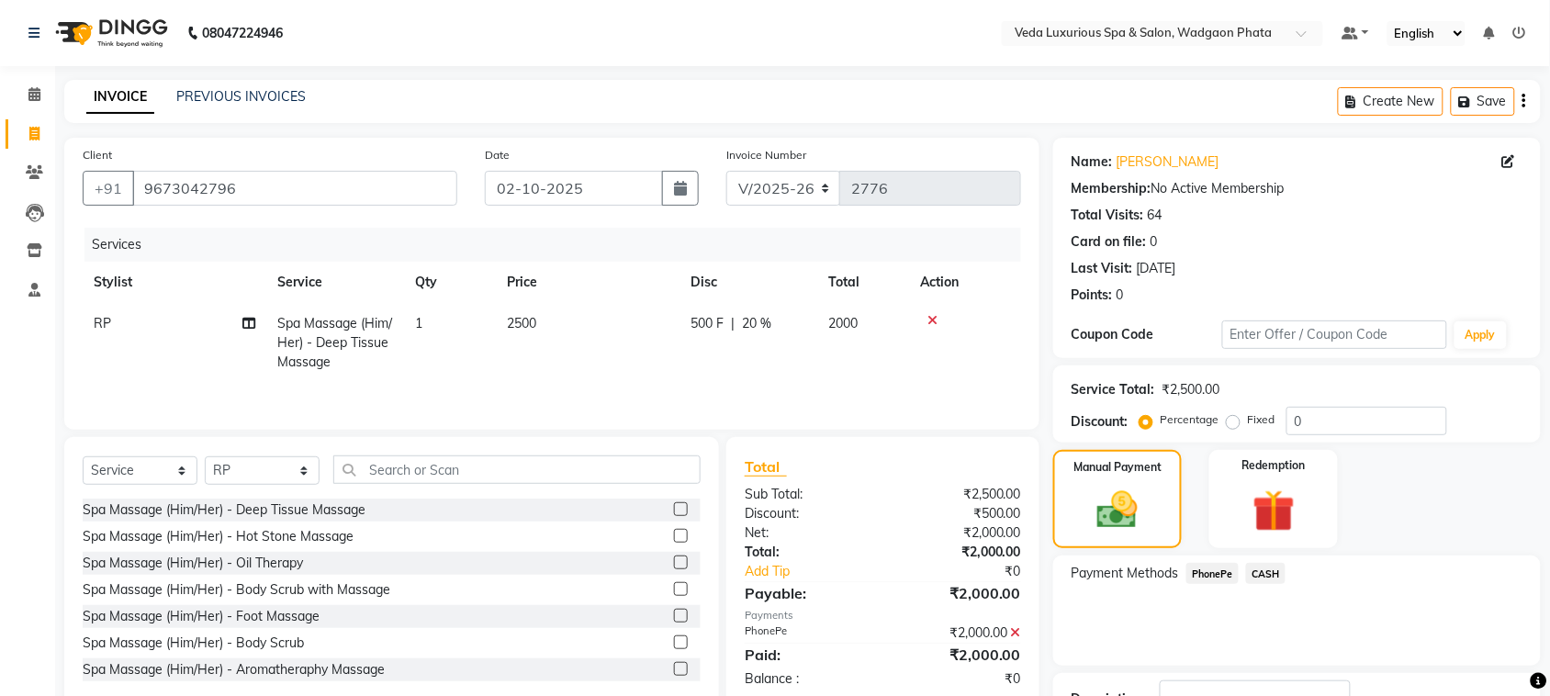
scroll to position [139, 0]
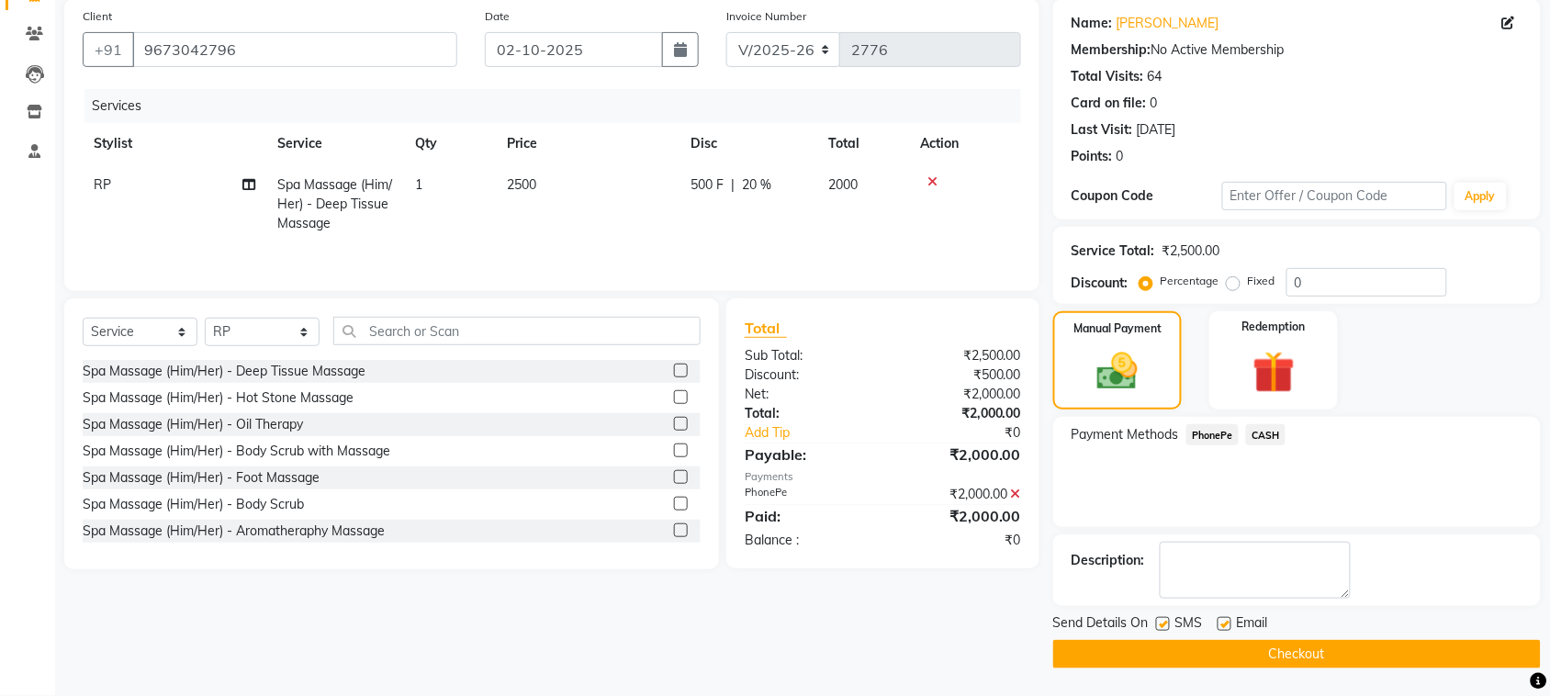
click at [1406, 661] on button "Checkout" at bounding box center [1298, 654] width 488 height 28
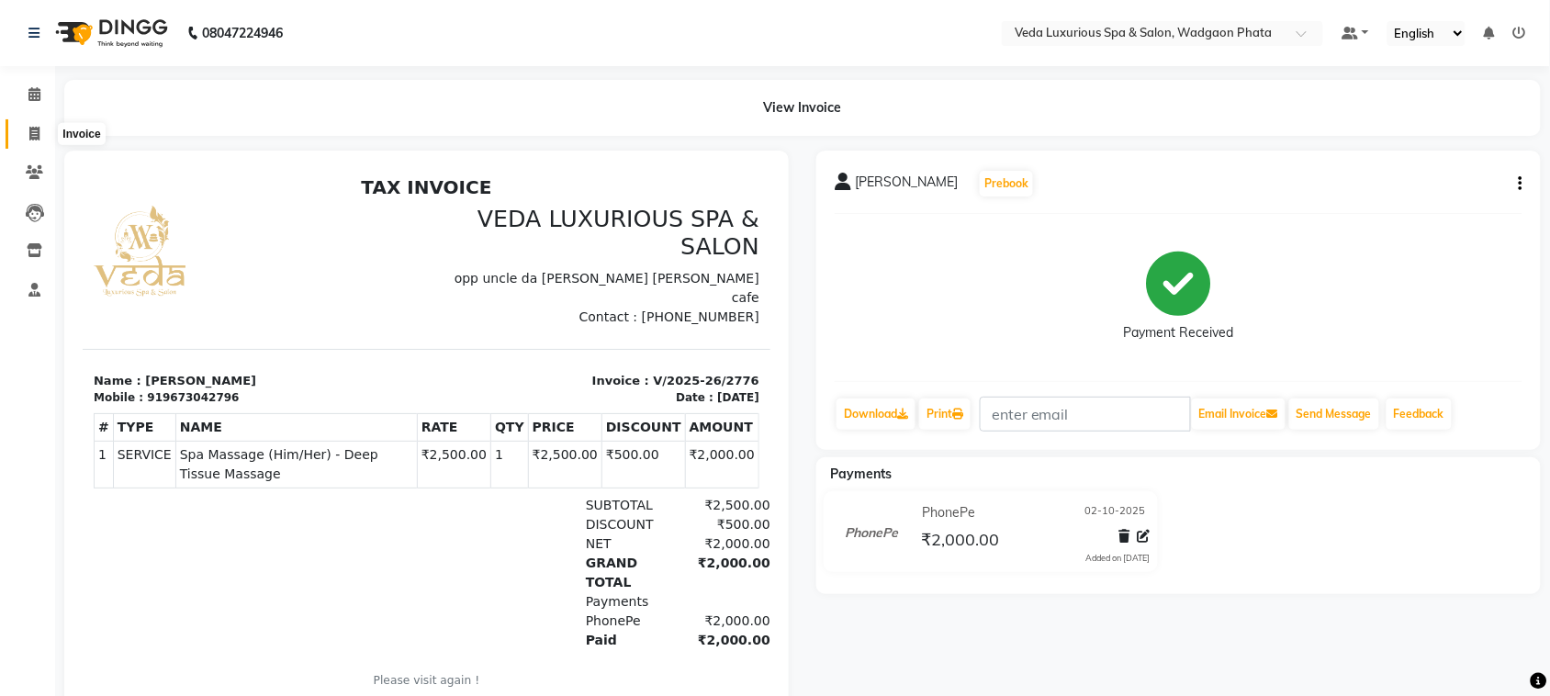
click at [32, 127] on icon at bounding box center [34, 134] width 10 height 14
select select "service"
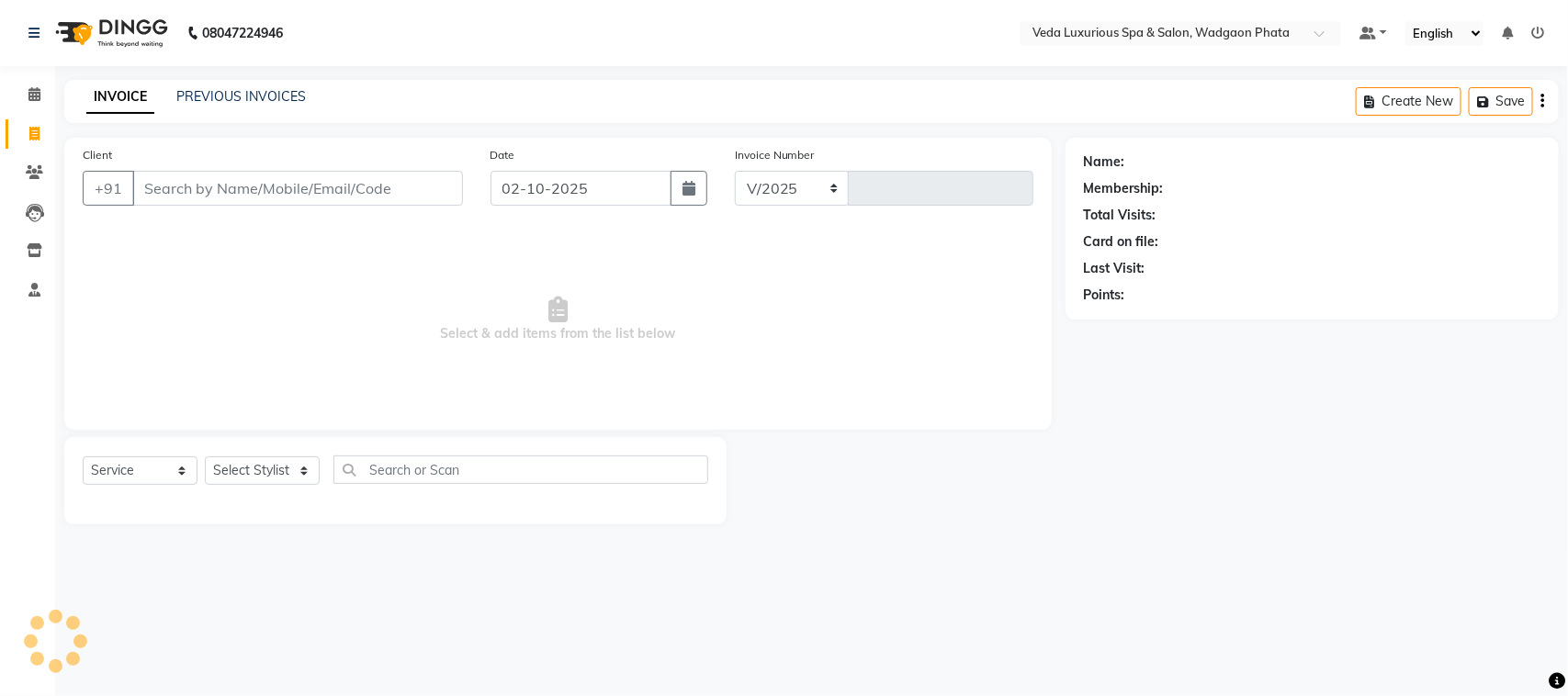
select select "4666"
type input "2777"
click at [260, 181] on input "Client" at bounding box center [297, 188] width 331 height 35
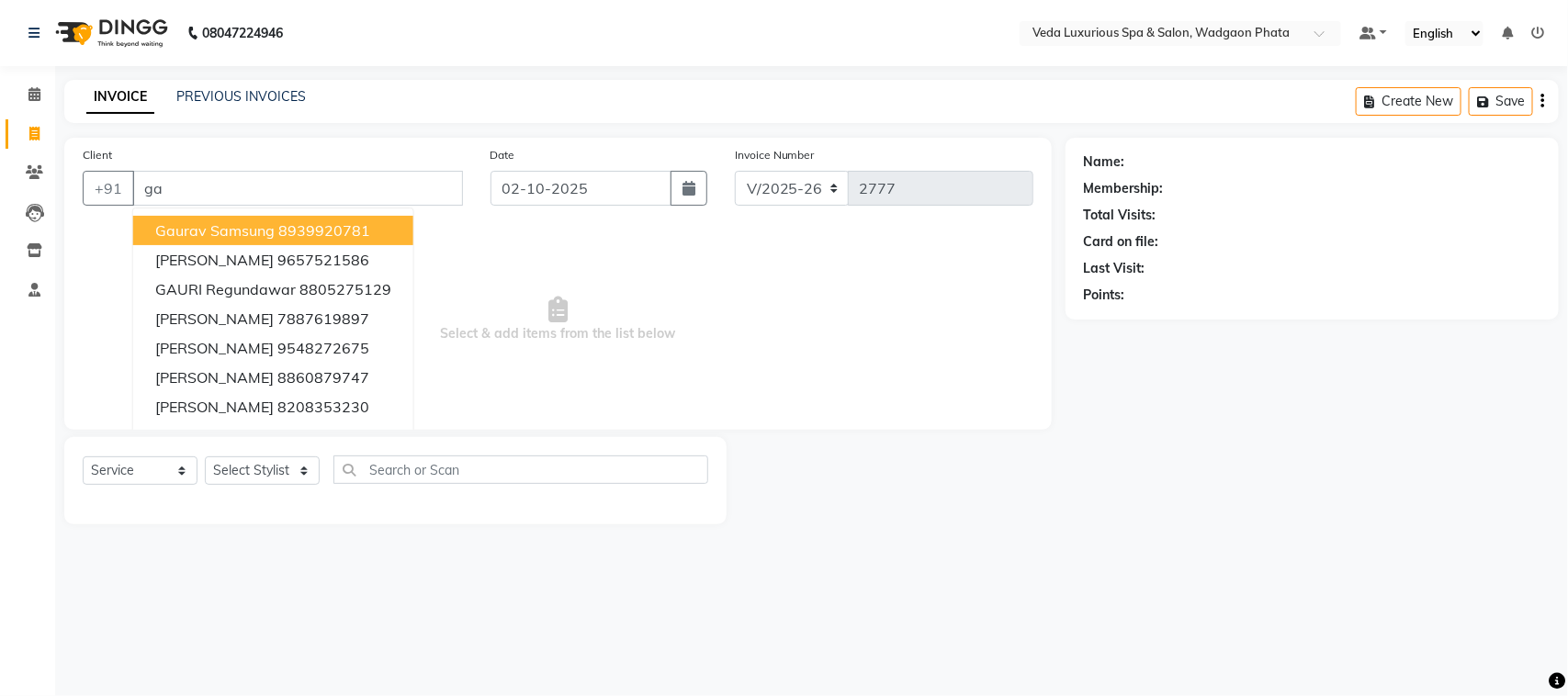
type input "g"
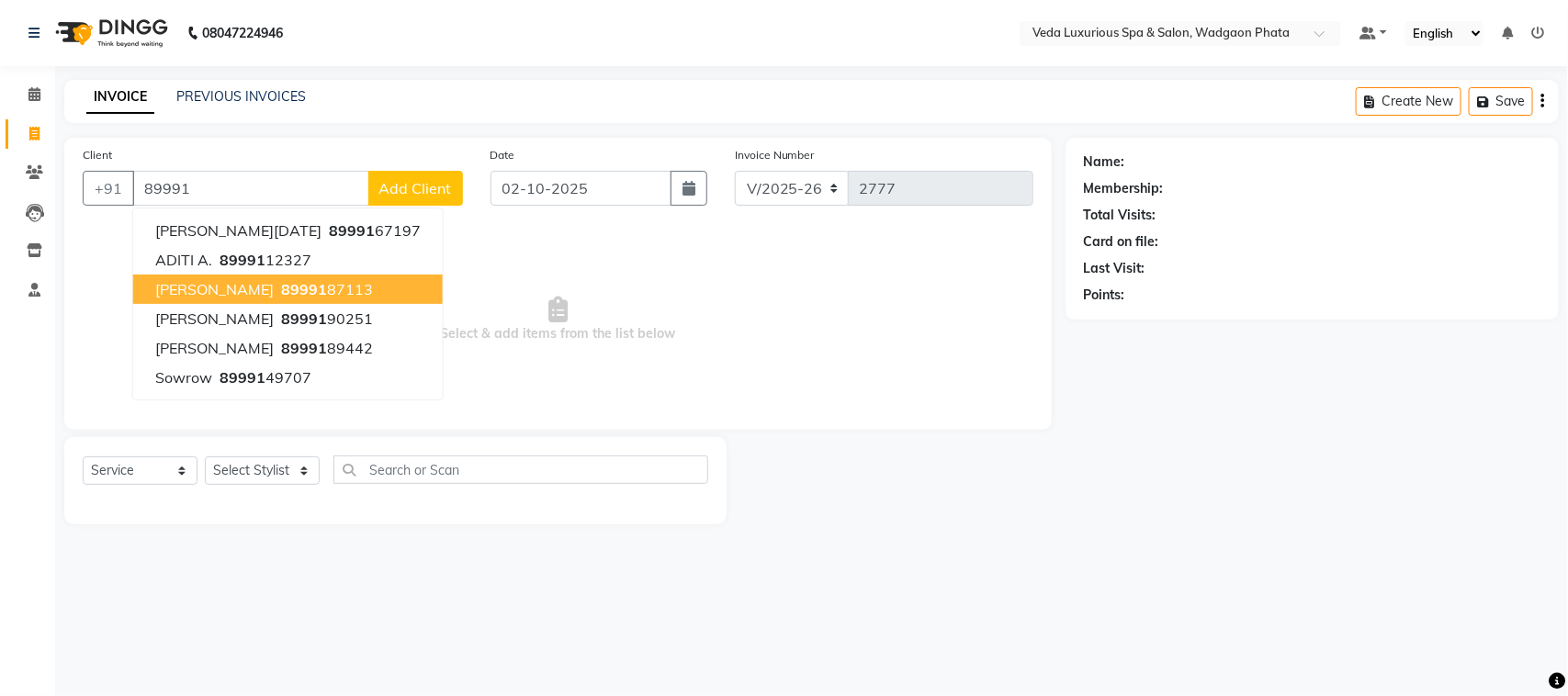
click at [281, 285] on span "89991" at bounding box center [304, 289] width 46 height 18
type input "8999187113"
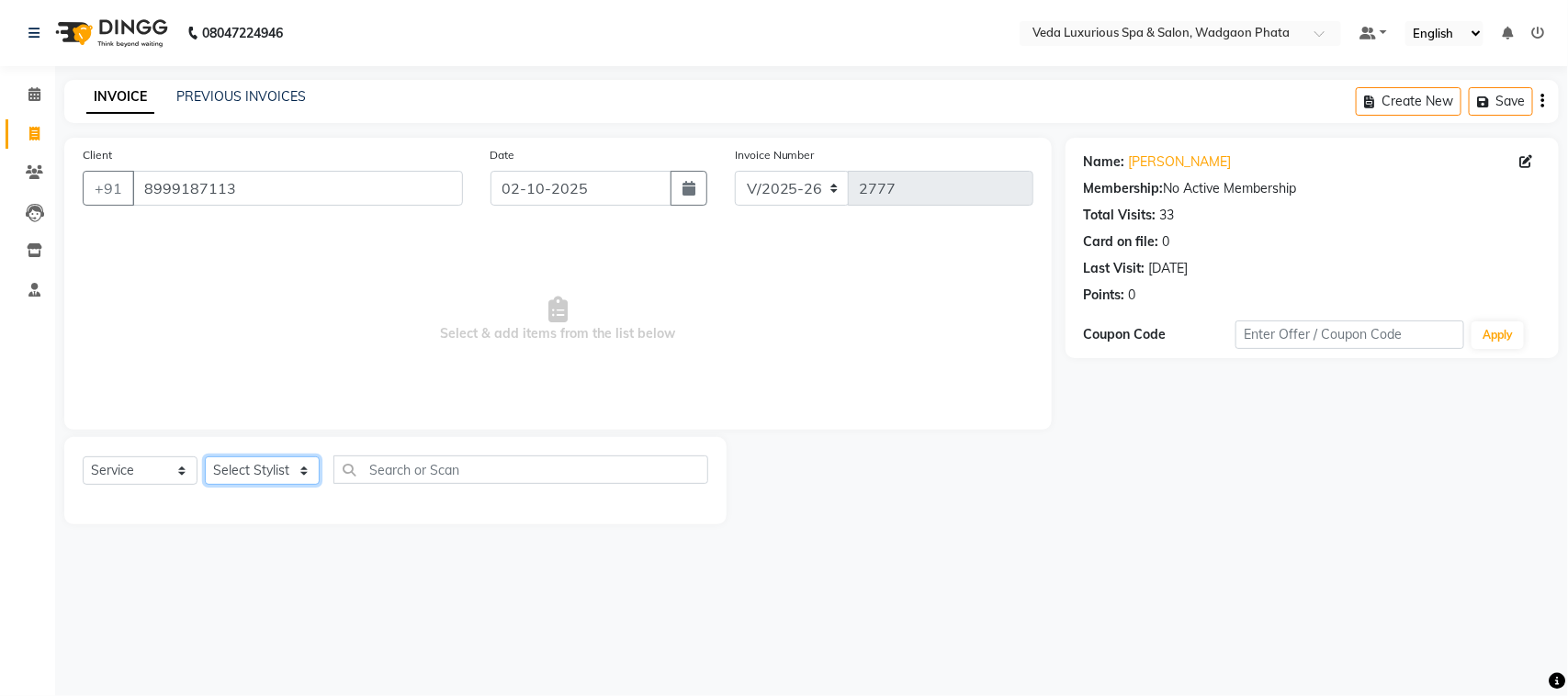
click at [276, 470] on select "Select Stylist [PERSON_NAME] GOLU [PERSON_NAME] [PERSON_NAME] [PERSON_NAME] [PE…" at bounding box center [262, 471] width 115 height 28
select select "27587"
click at [205, 457] on select "Select Stylist [PERSON_NAME] GOLU [PERSON_NAME] [PERSON_NAME] [PERSON_NAME] [PE…" at bounding box center [262, 471] width 115 height 28
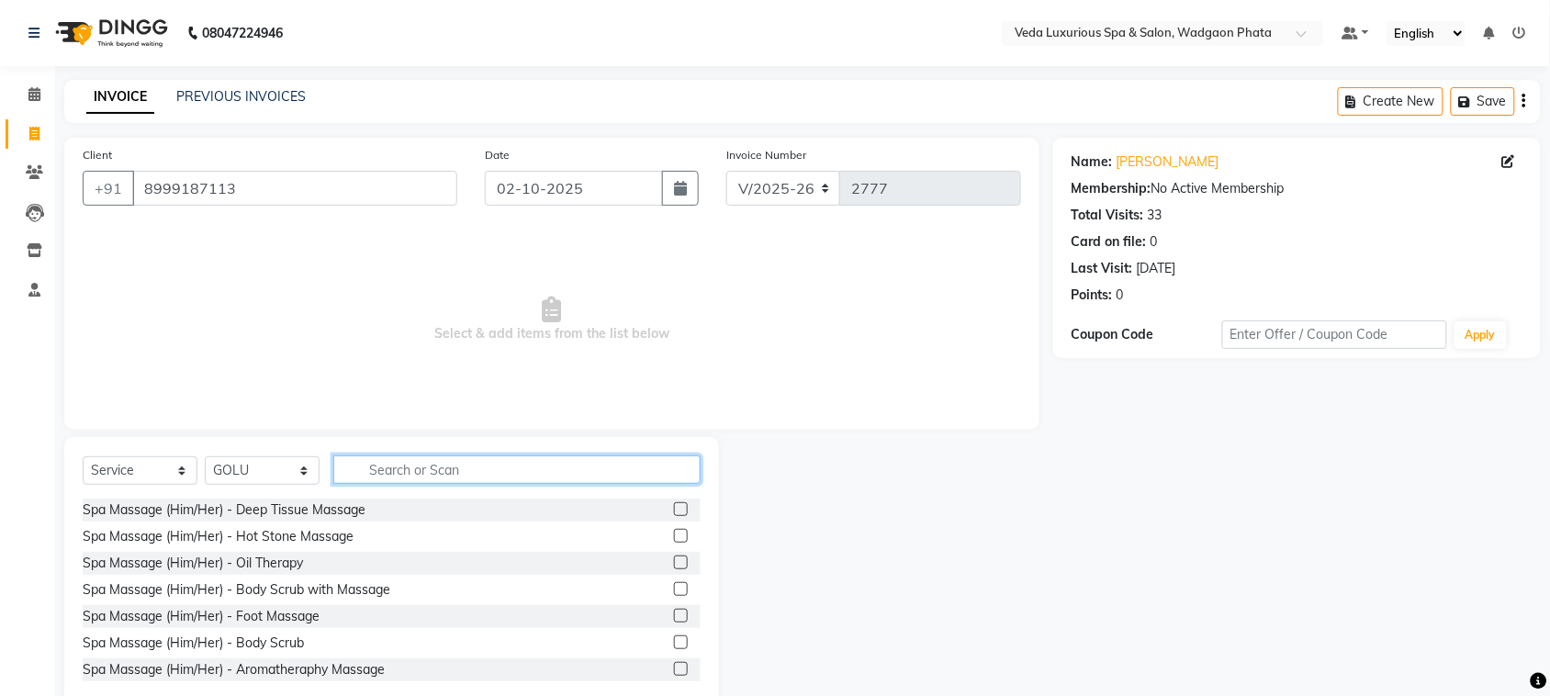
click at [594, 469] on input "text" at bounding box center [516, 470] width 367 height 28
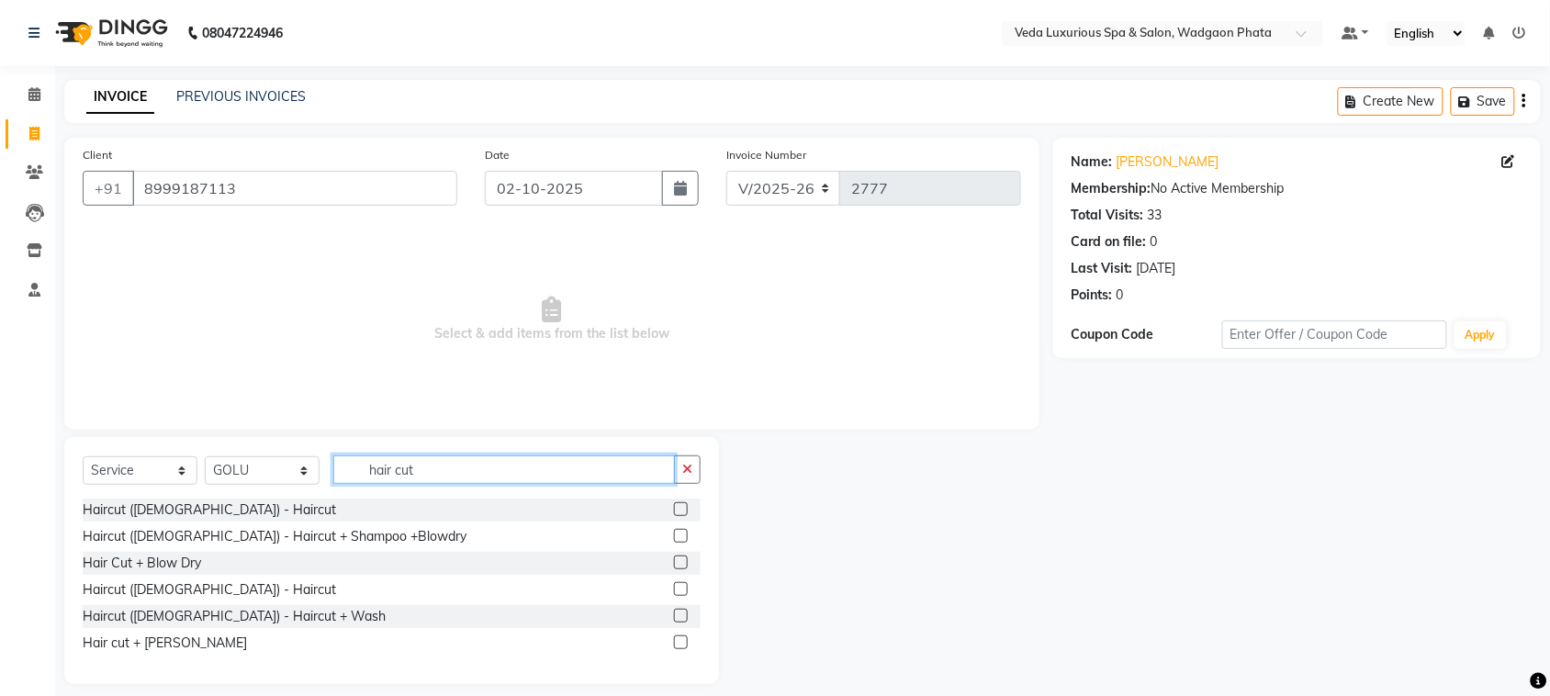
type input "hair cut"
click at [676, 646] on label at bounding box center [681, 643] width 14 height 14
click at [676, 646] on input "checkbox" at bounding box center [680, 643] width 12 height 12
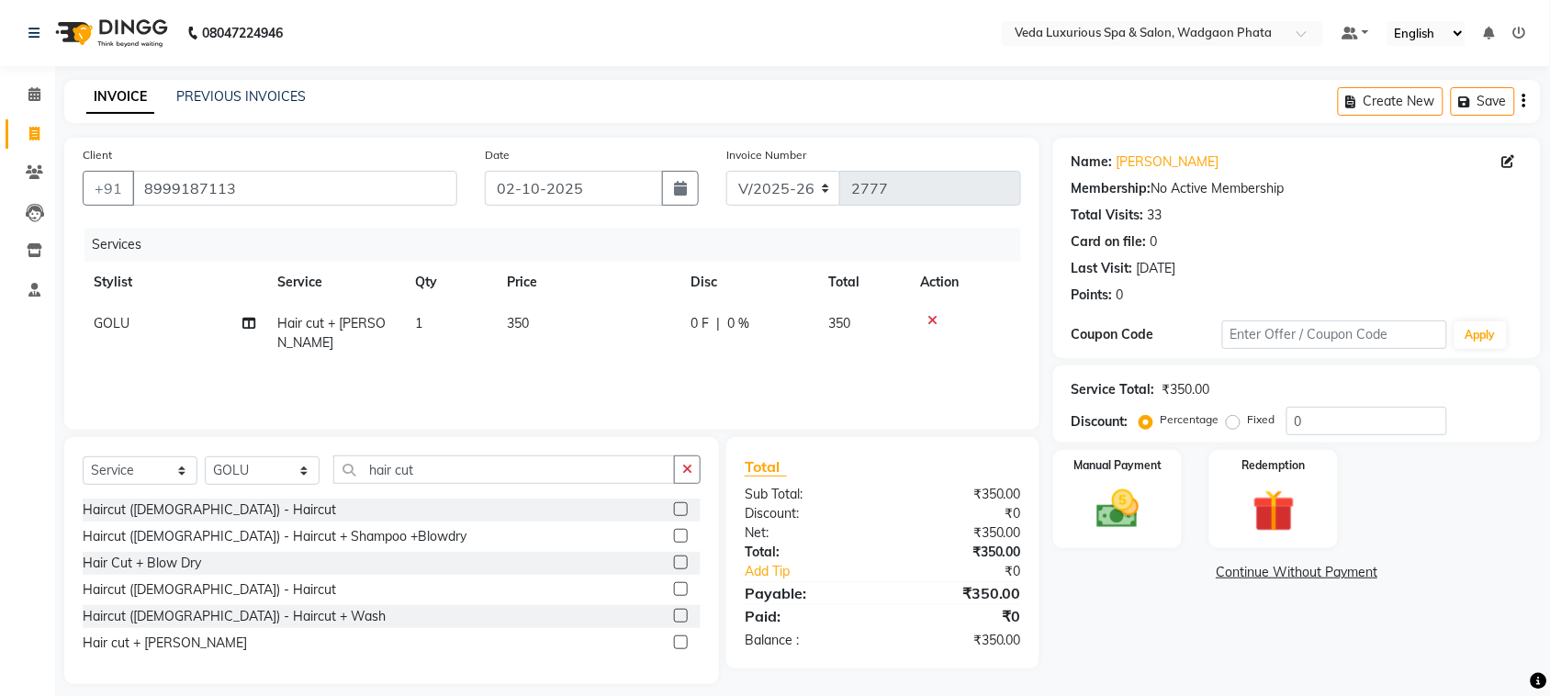
click at [676, 646] on label at bounding box center [681, 643] width 14 height 14
click at [676, 646] on input "checkbox" at bounding box center [680, 643] width 12 height 12
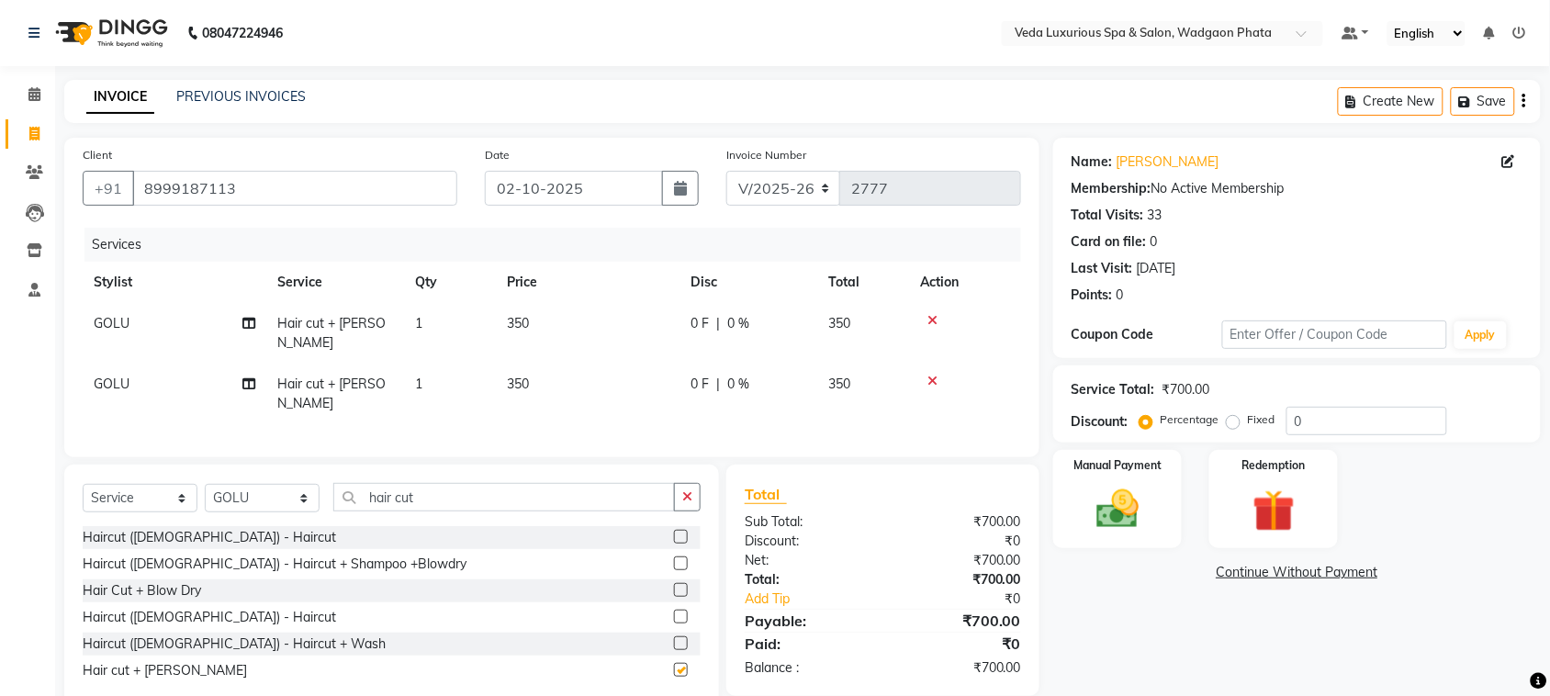
checkbox input "false"
click at [1122, 520] on img at bounding box center [1118, 509] width 72 height 51
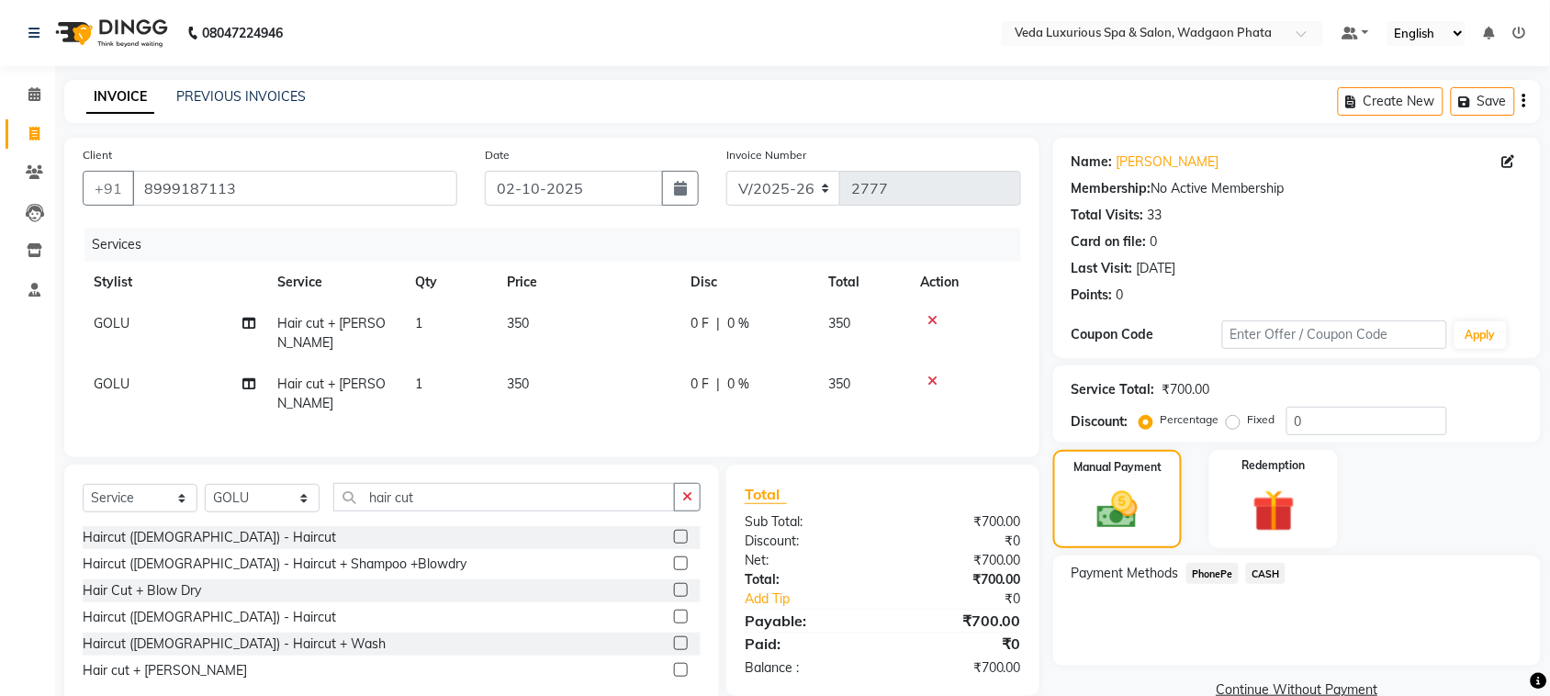
click at [1196, 572] on span "PhonePe" at bounding box center [1213, 573] width 52 height 21
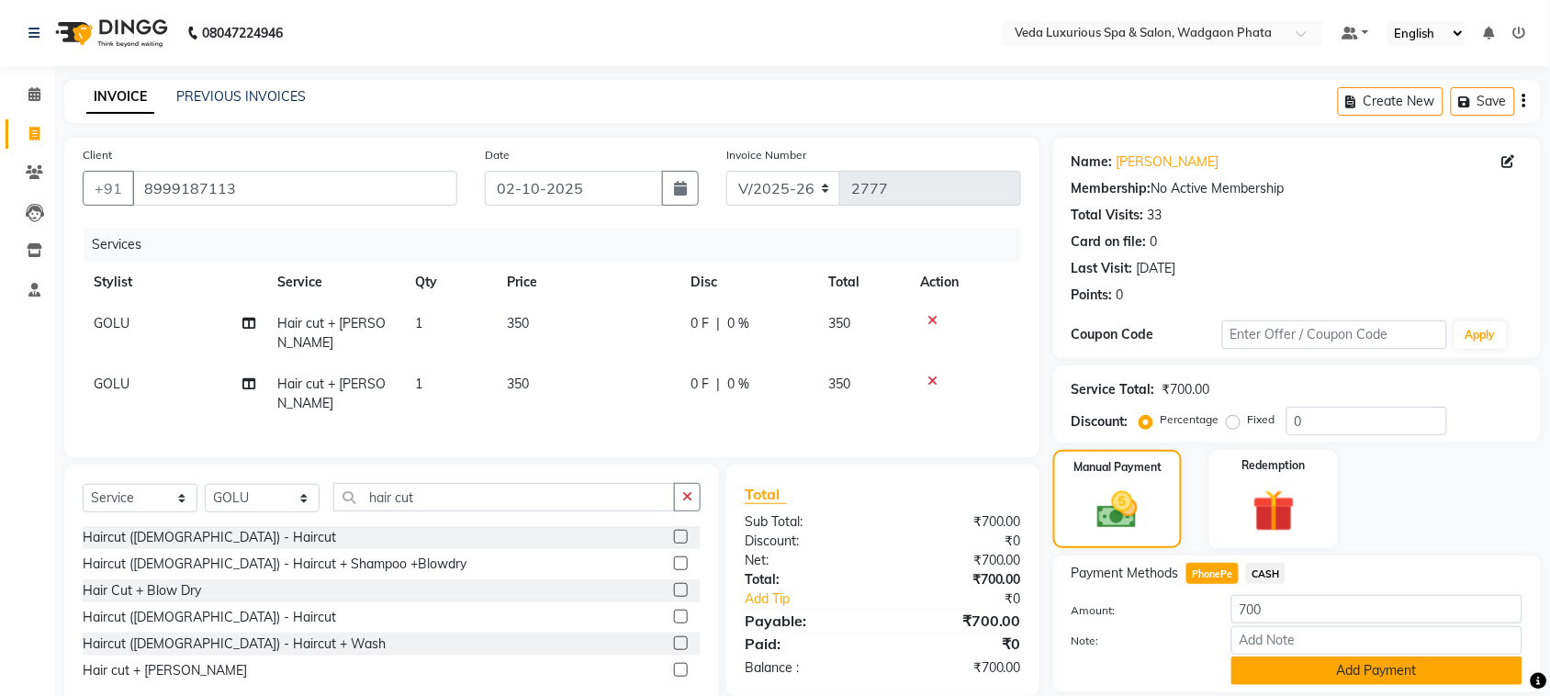
click at [1339, 681] on button "Add Payment" at bounding box center [1377, 671] width 291 height 28
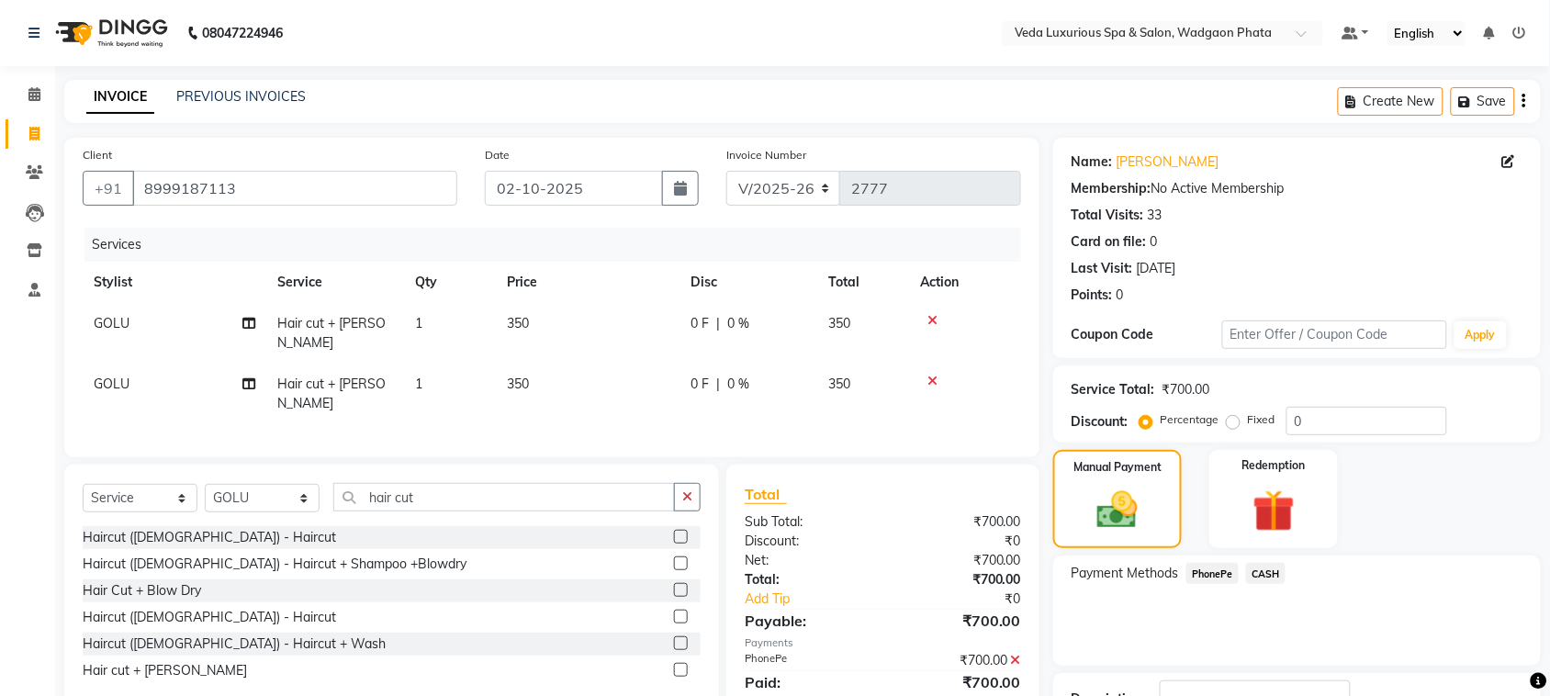
scroll to position [139, 0]
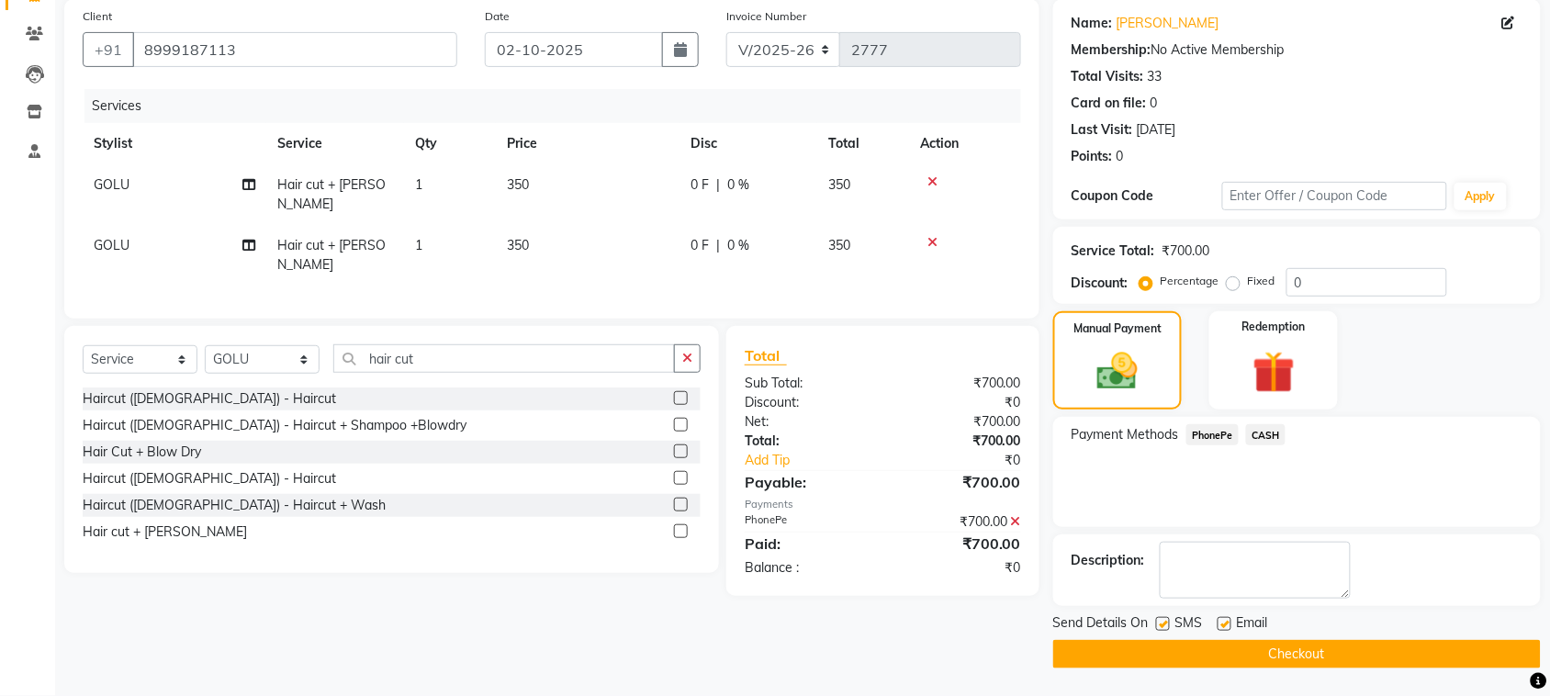
click at [1390, 657] on button "Checkout" at bounding box center [1298, 654] width 488 height 28
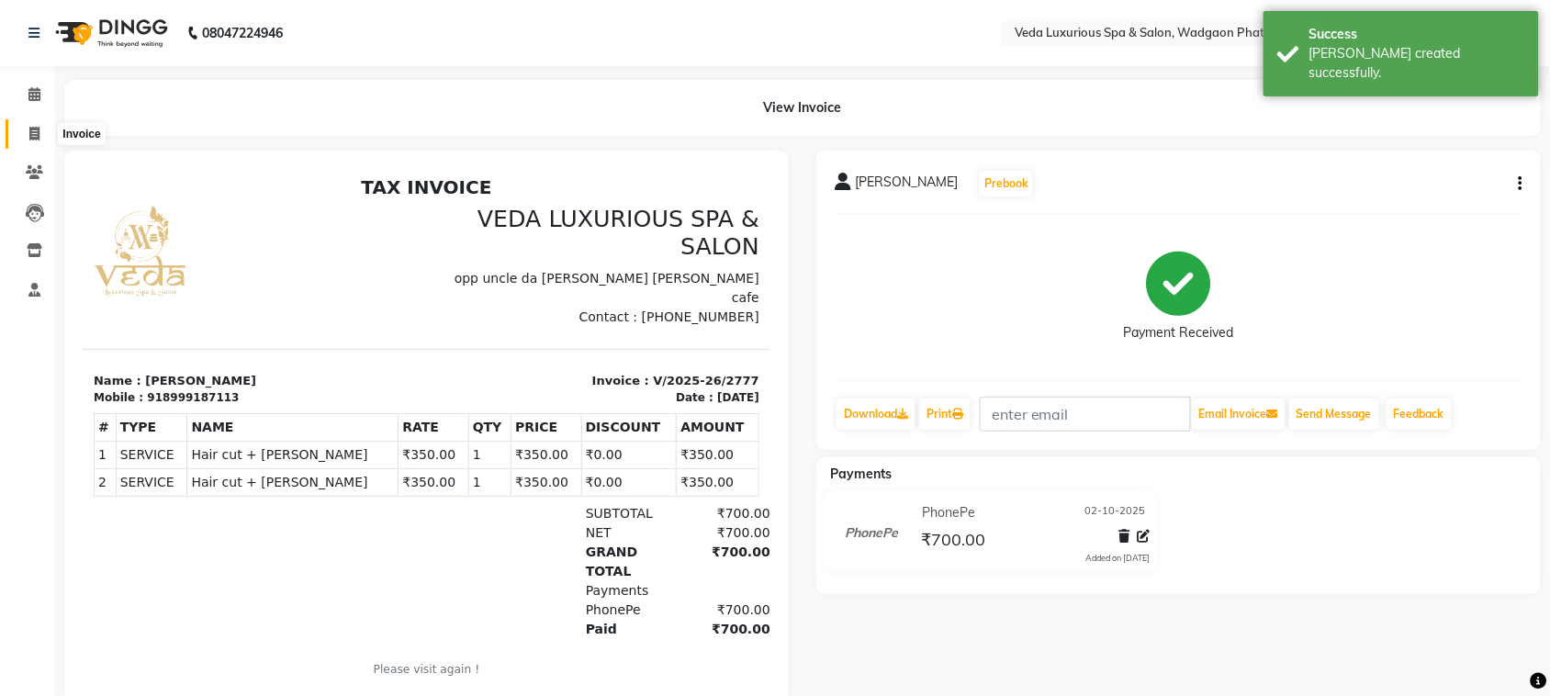
click at [33, 127] on icon at bounding box center [34, 134] width 10 height 14
select select "service"
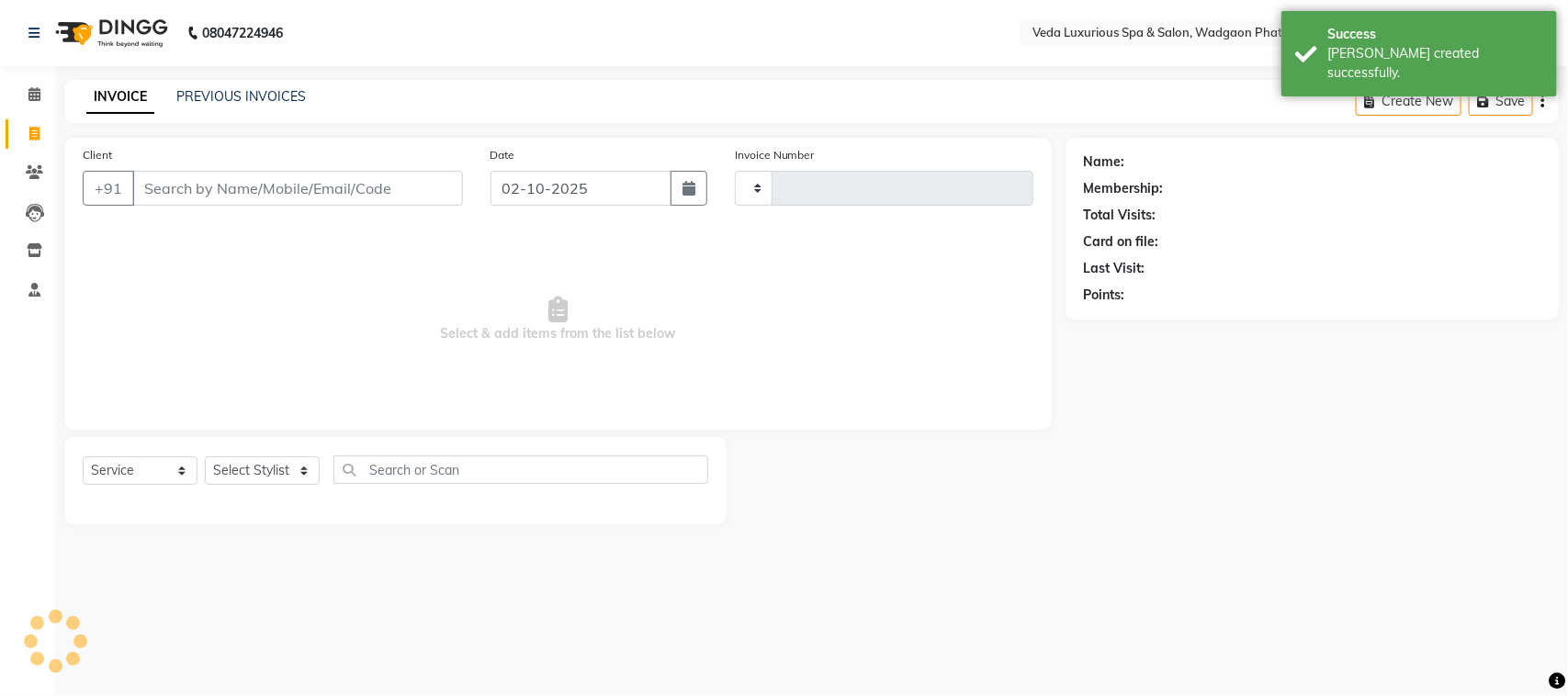
type input "2778"
select select "4666"
click at [244, 179] on input "Client" at bounding box center [297, 188] width 331 height 35
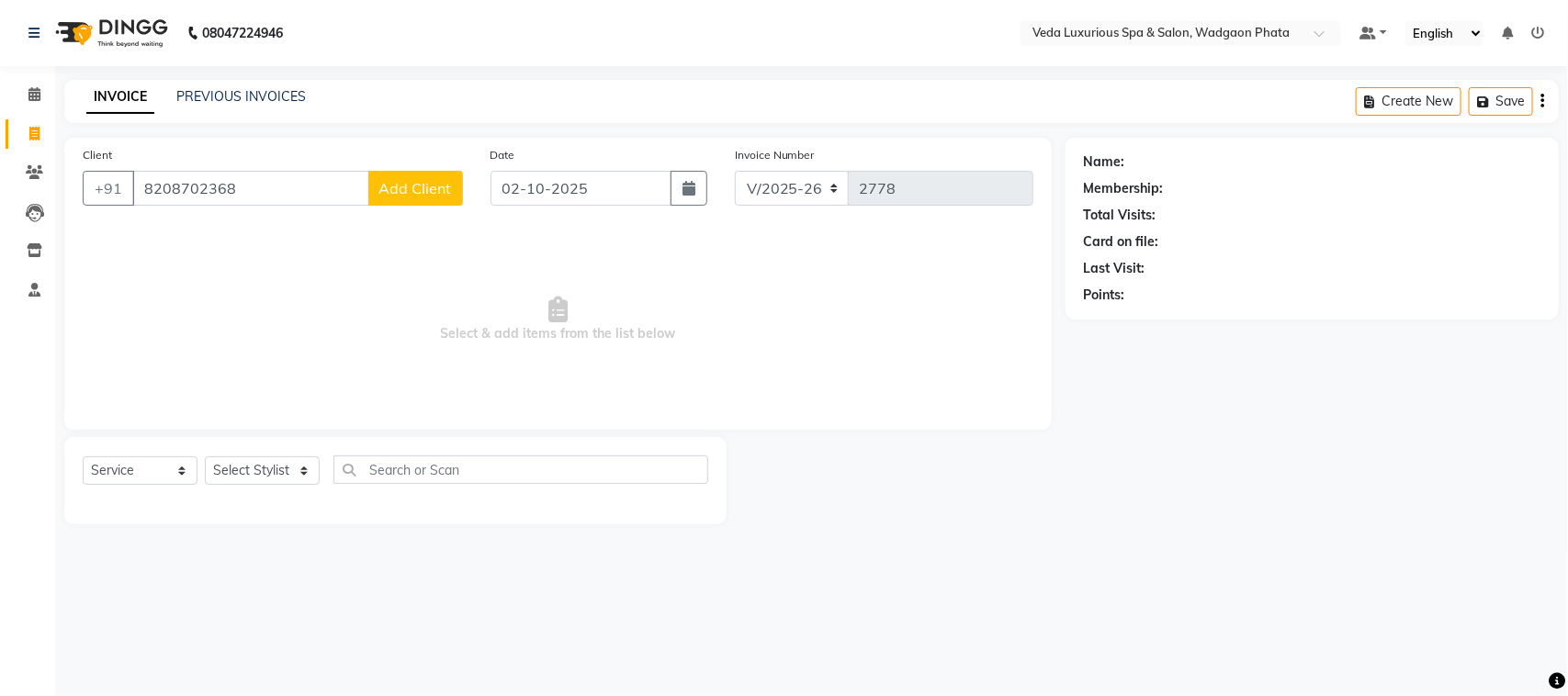
type input "8208702368"
click at [412, 186] on span "Add Client" at bounding box center [415, 188] width 73 height 18
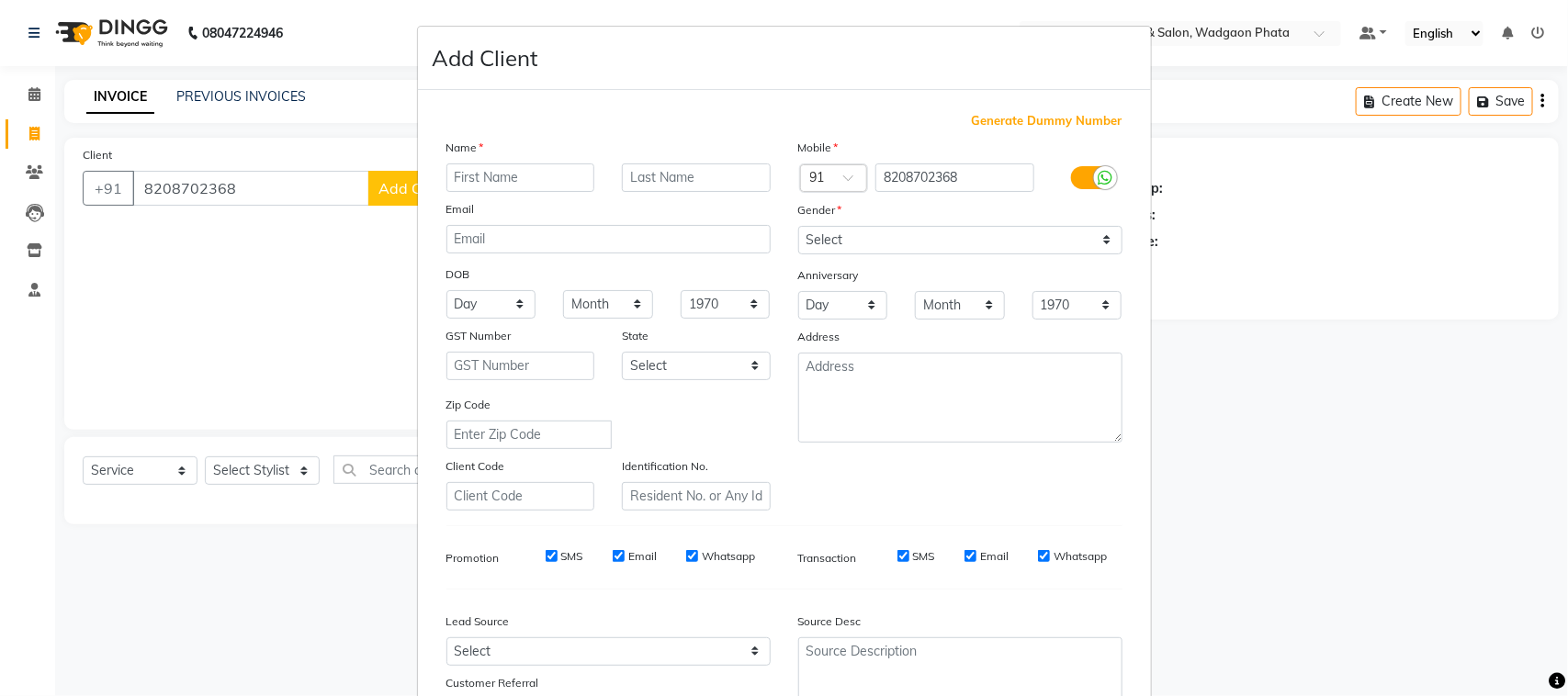
click at [476, 168] on input "text" at bounding box center [520, 177] width 149 height 28
type input "dr [PERSON_NAME]"
click at [820, 245] on select "Select [DEMOGRAPHIC_DATA] [DEMOGRAPHIC_DATA] Other Prefer Not To Say" at bounding box center [960, 240] width 324 height 28
select select "[DEMOGRAPHIC_DATA]"
click at [798, 226] on select "Select [DEMOGRAPHIC_DATA] [DEMOGRAPHIC_DATA] Other Prefer Not To Say" at bounding box center [960, 240] width 324 height 28
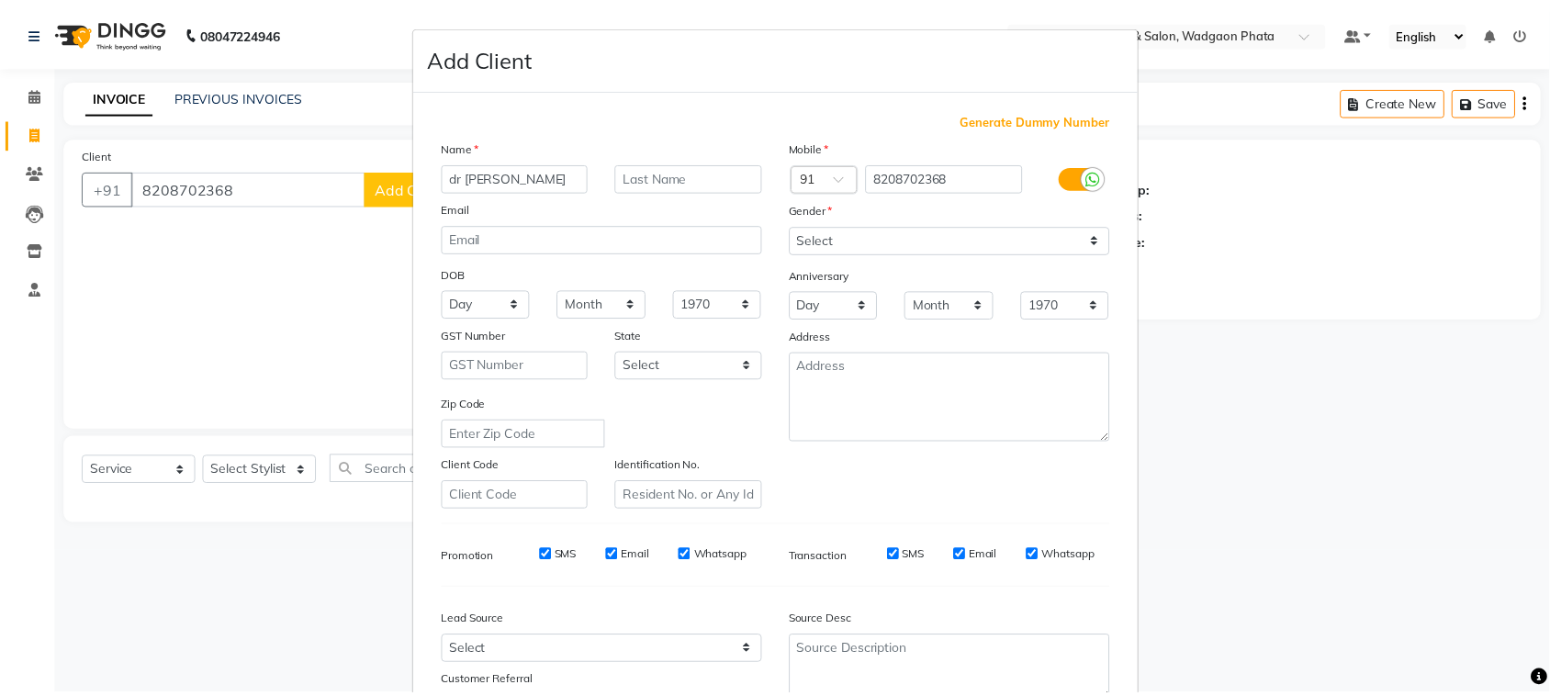
scroll to position [144, 0]
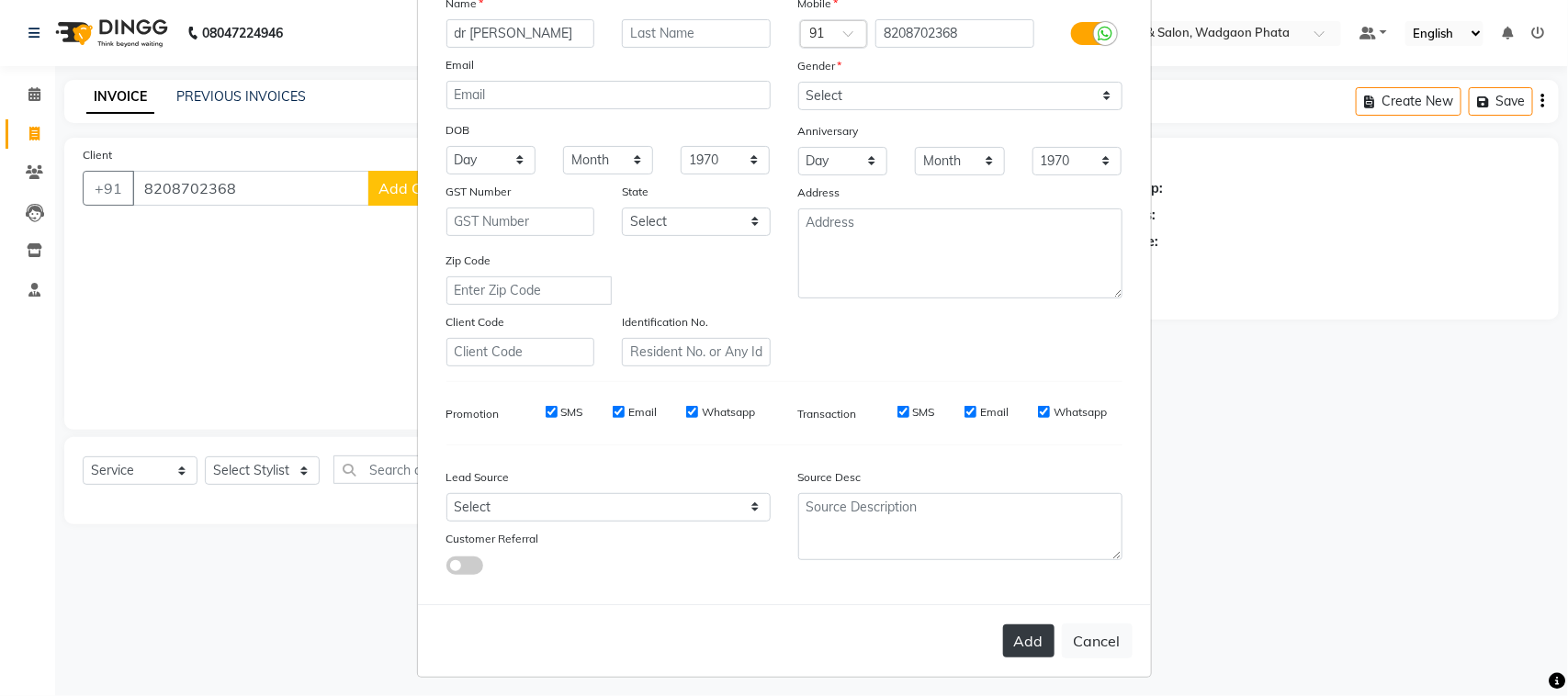
click at [1021, 638] on button "Add" at bounding box center [1028, 641] width 51 height 33
select select
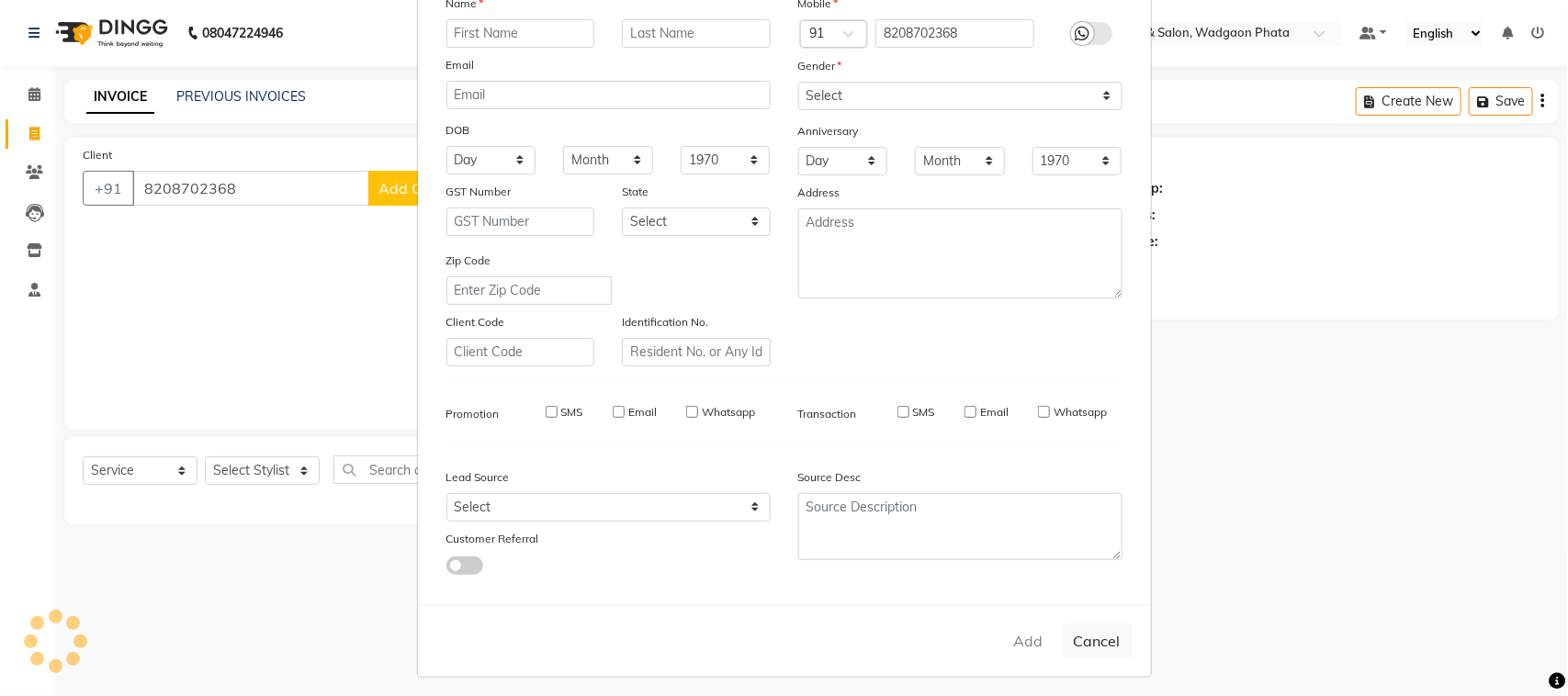
select select
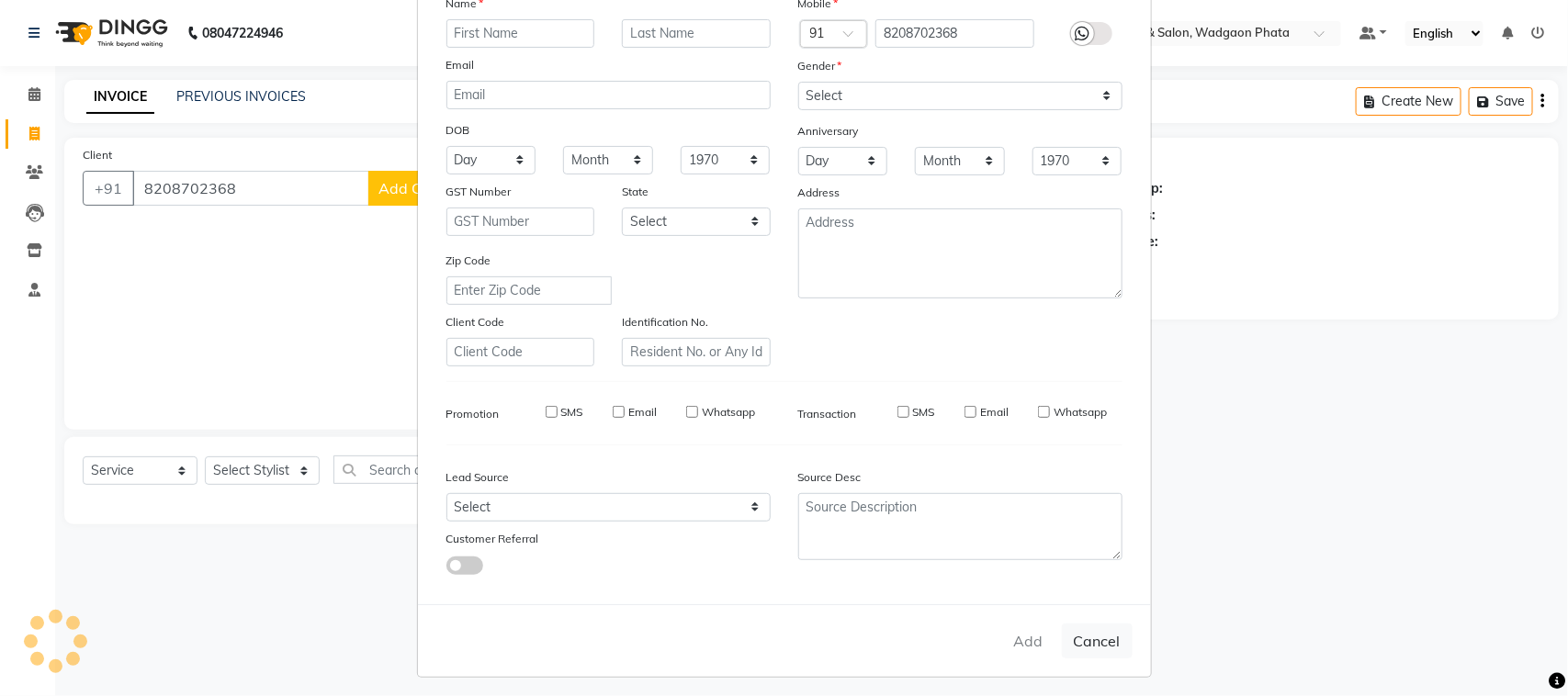
checkbox input "false"
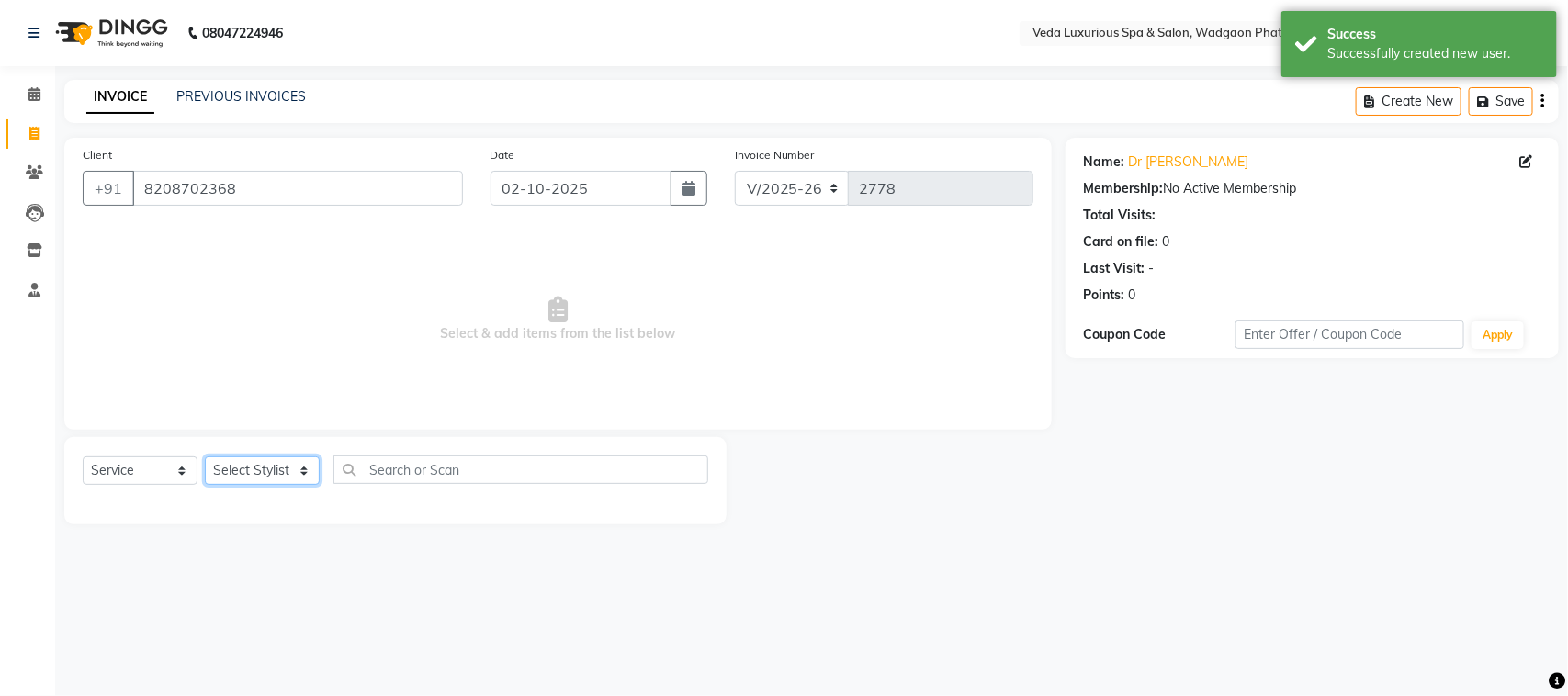
click at [295, 468] on select "Select Stylist [PERSON_NAME] GOLU [PERSON_NAME] [PERSON_NAME] [PERSON_NAME] [PE…" at bounding box center [262, 471] width 115 height 28
select select "67337"
click at [205, 457] on select "Select Stylist [PERSON_NAME] GOLU [PERSON_NAME] [PERSON_NAME] [PERSON_NAME] [PE…" at bounding box center [262, 471] width 115 height 28
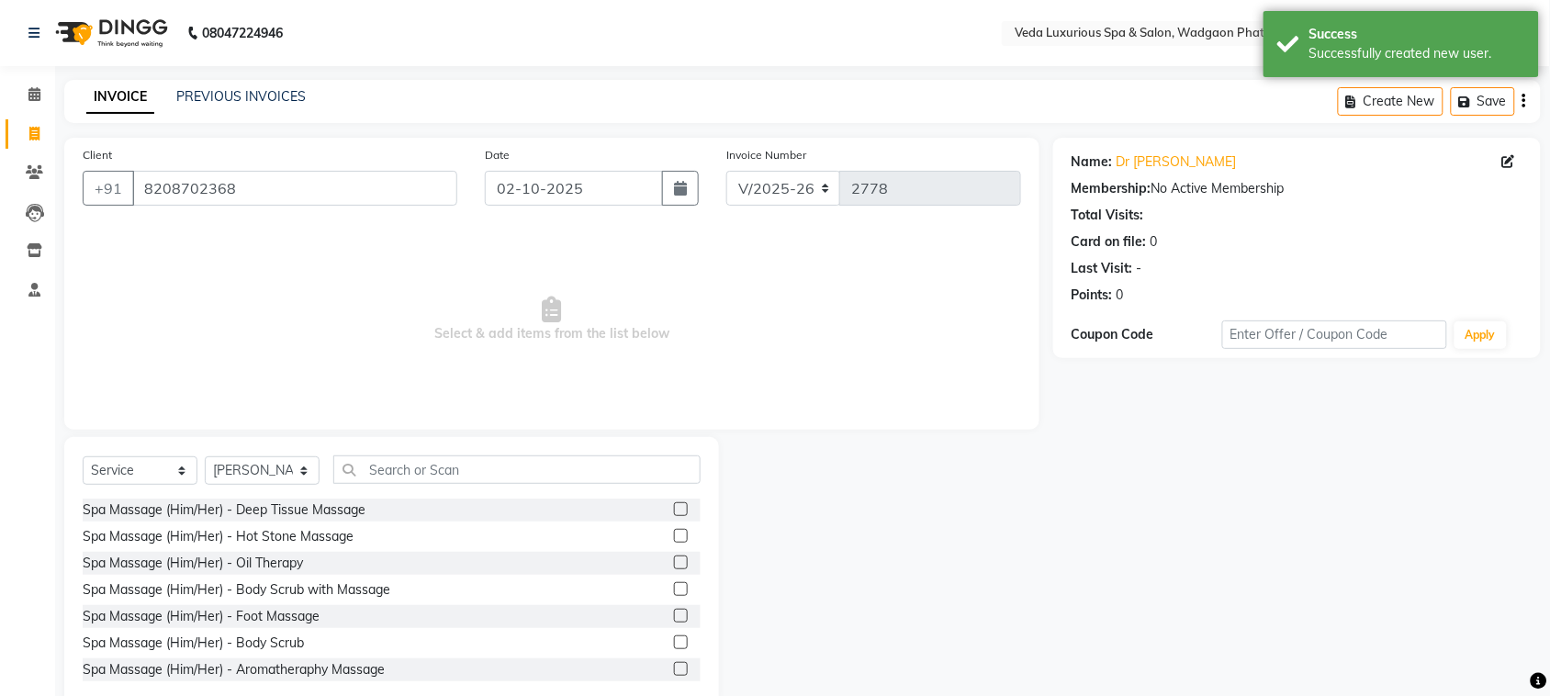
click at [674, 506] on label at bounding box center [681, 509] width 14 height 14
click at [674, 506] on input "checkbox" at bounding box center [680, 510] width 12 height 12
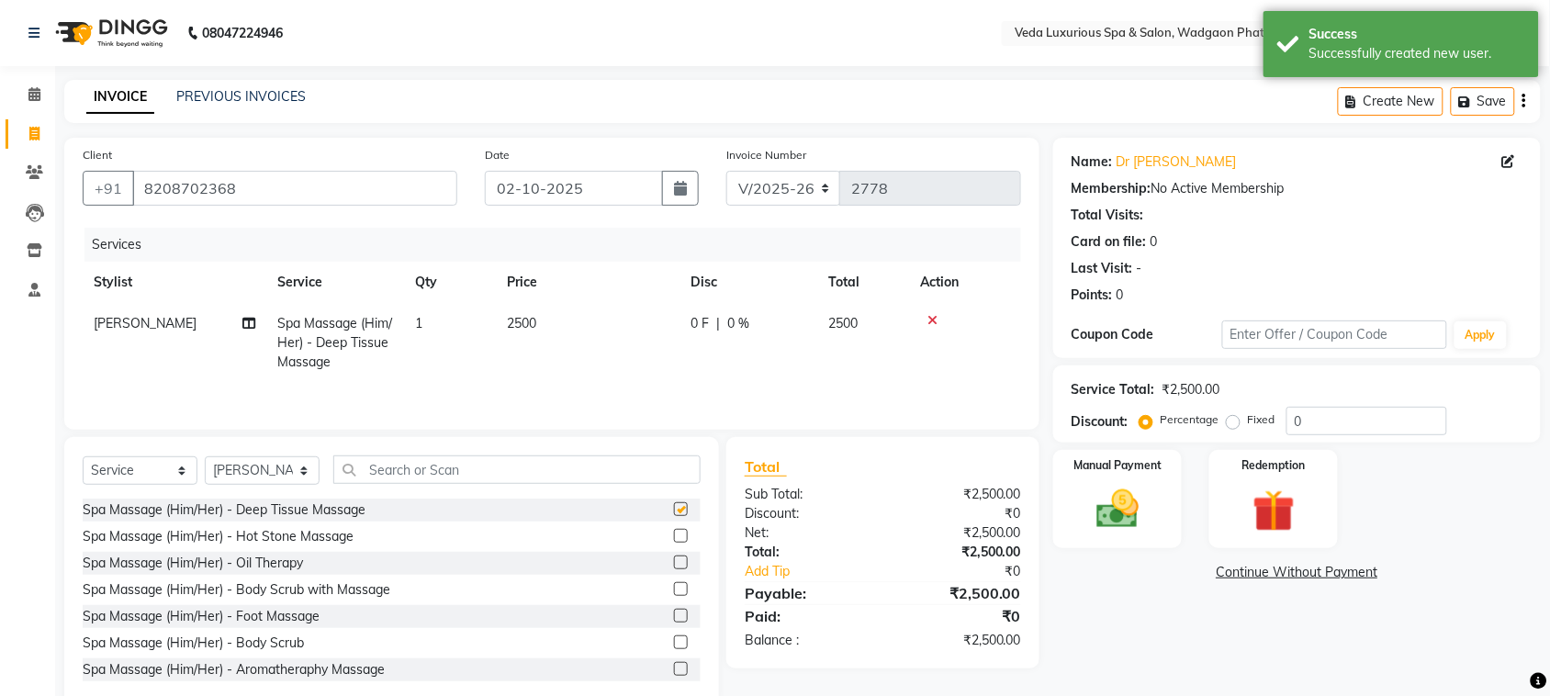
checkbox input "false"
click at [731, 305] on td "0 F | 0 %" at bounding box center [749, 343] width 138 height 80
select select "67337"
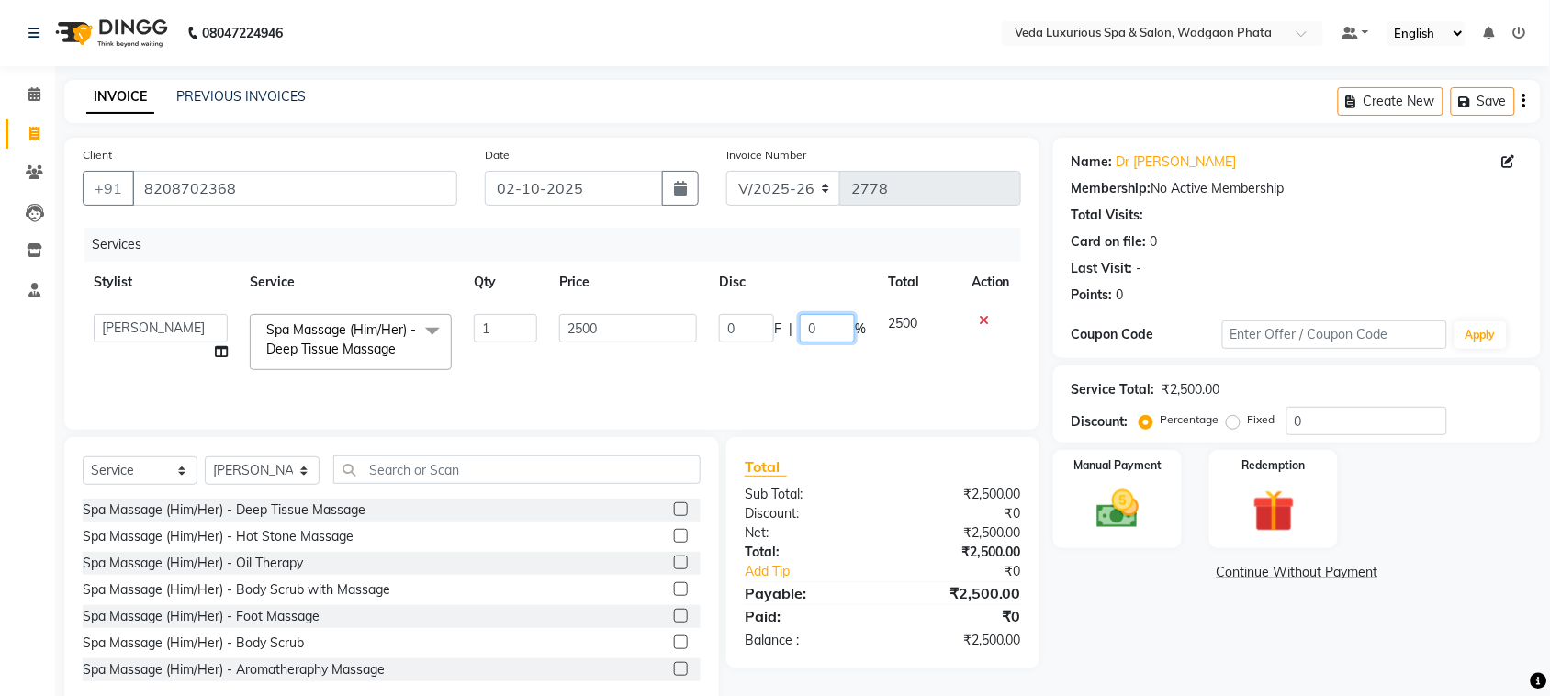
click at [820, 326] on input "0" at bounding box center [827, 328] width 55 height 28
type input "20"
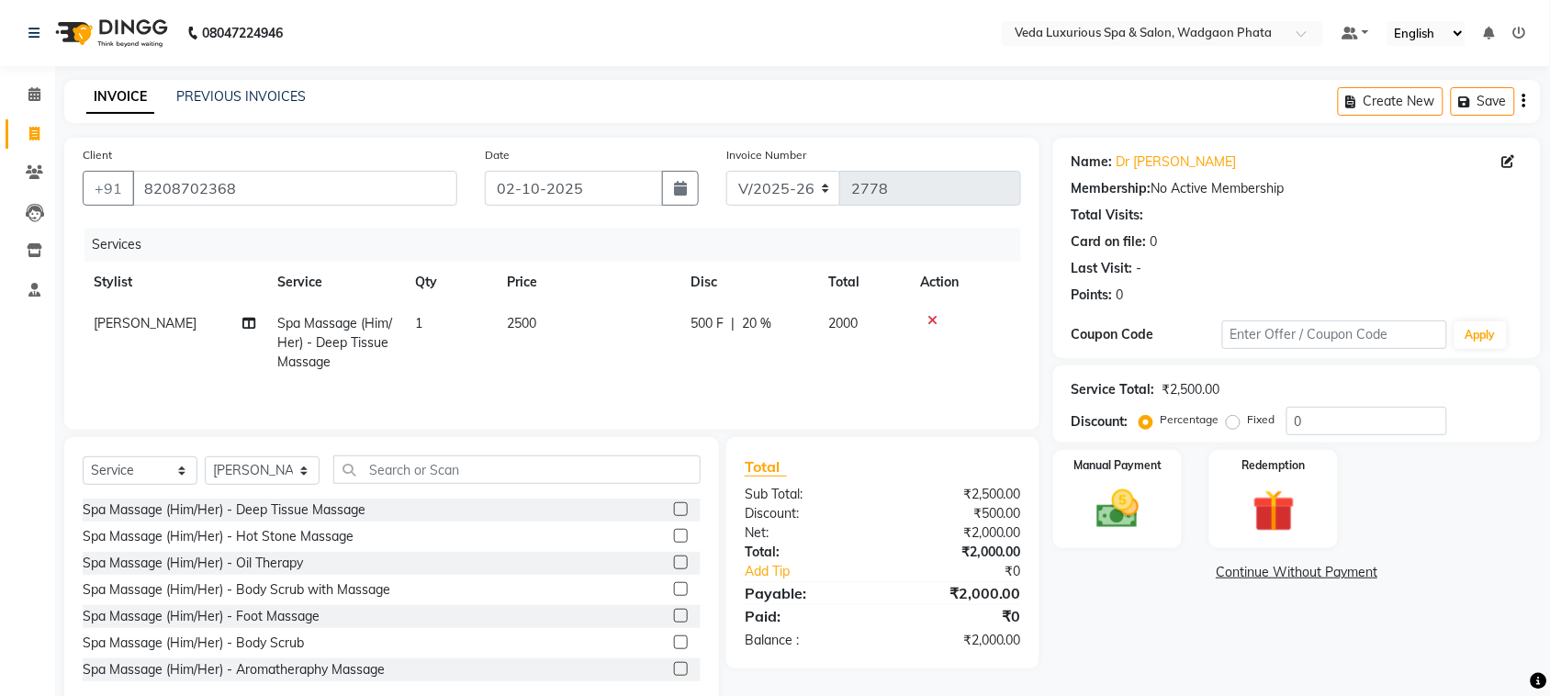
click at [868, 384] on div "Services Stylist Service Qty Price Disc Total Action olivia Spa Massage (Him/He…" at bounding box center [552, 320] width 939 height 184
click at [1068, 529] on div "Manual Payment" at bounding box center [1118, 499] width 134 height 103
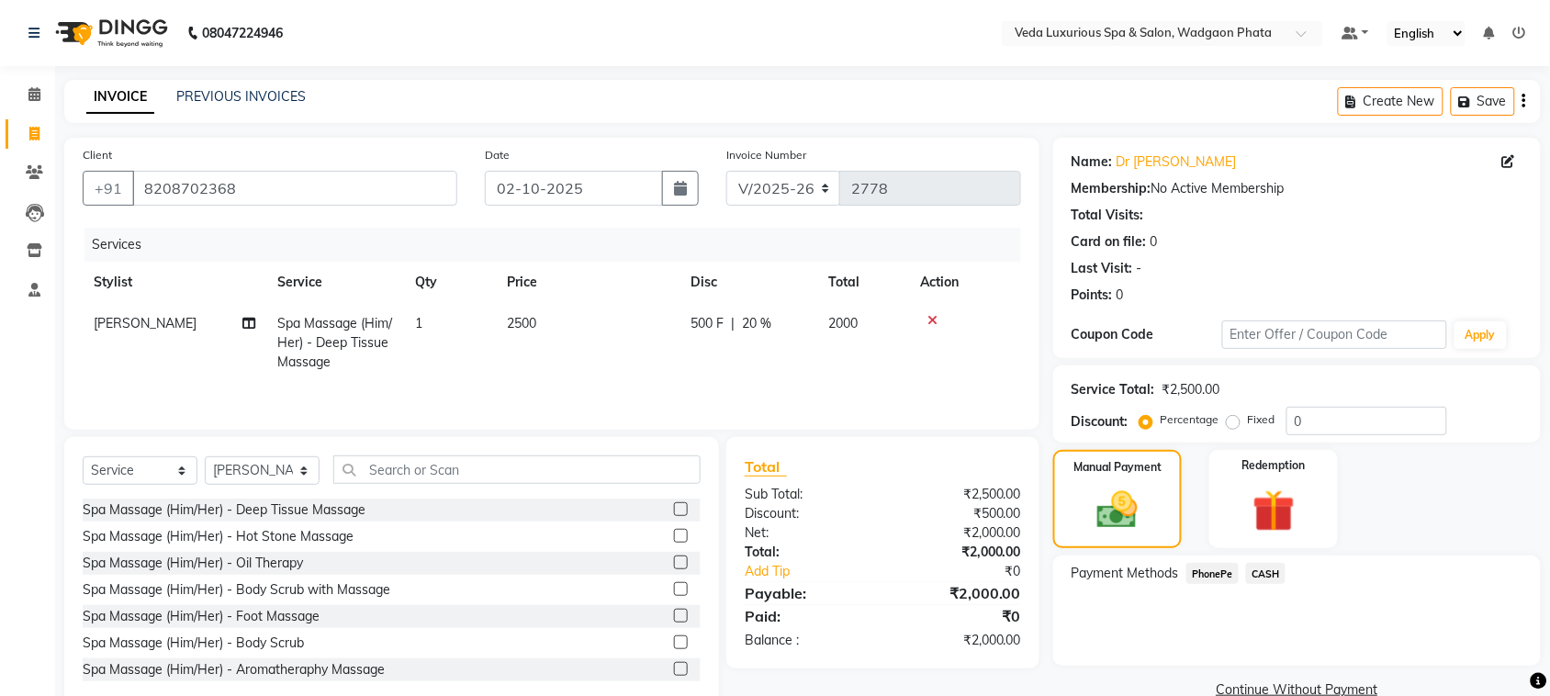
click at [1265, 571] on span "CASH" at bounding box center [1265, 573] width 39 height 21
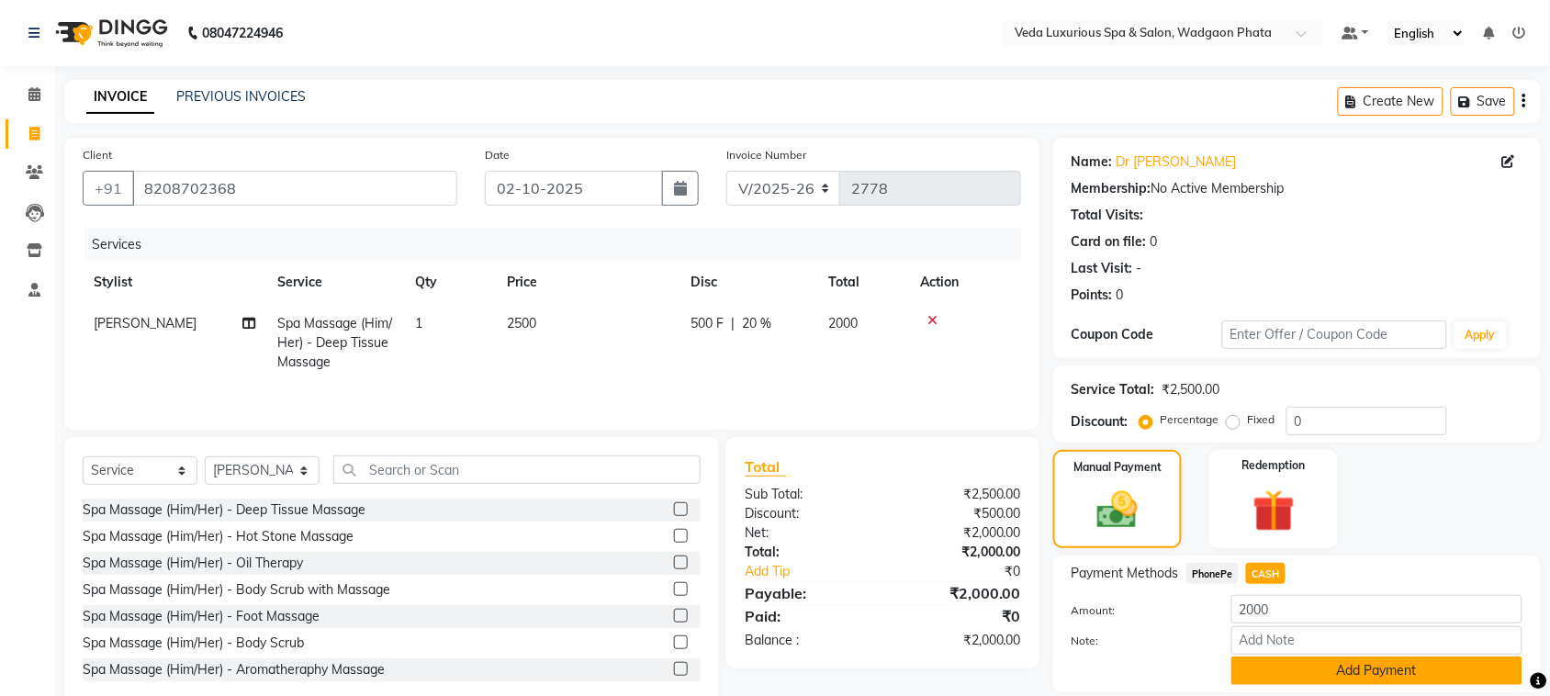
click at [1355, 676] on button "Add Payment" at bounding box center [1377, 671] width 291 height 28
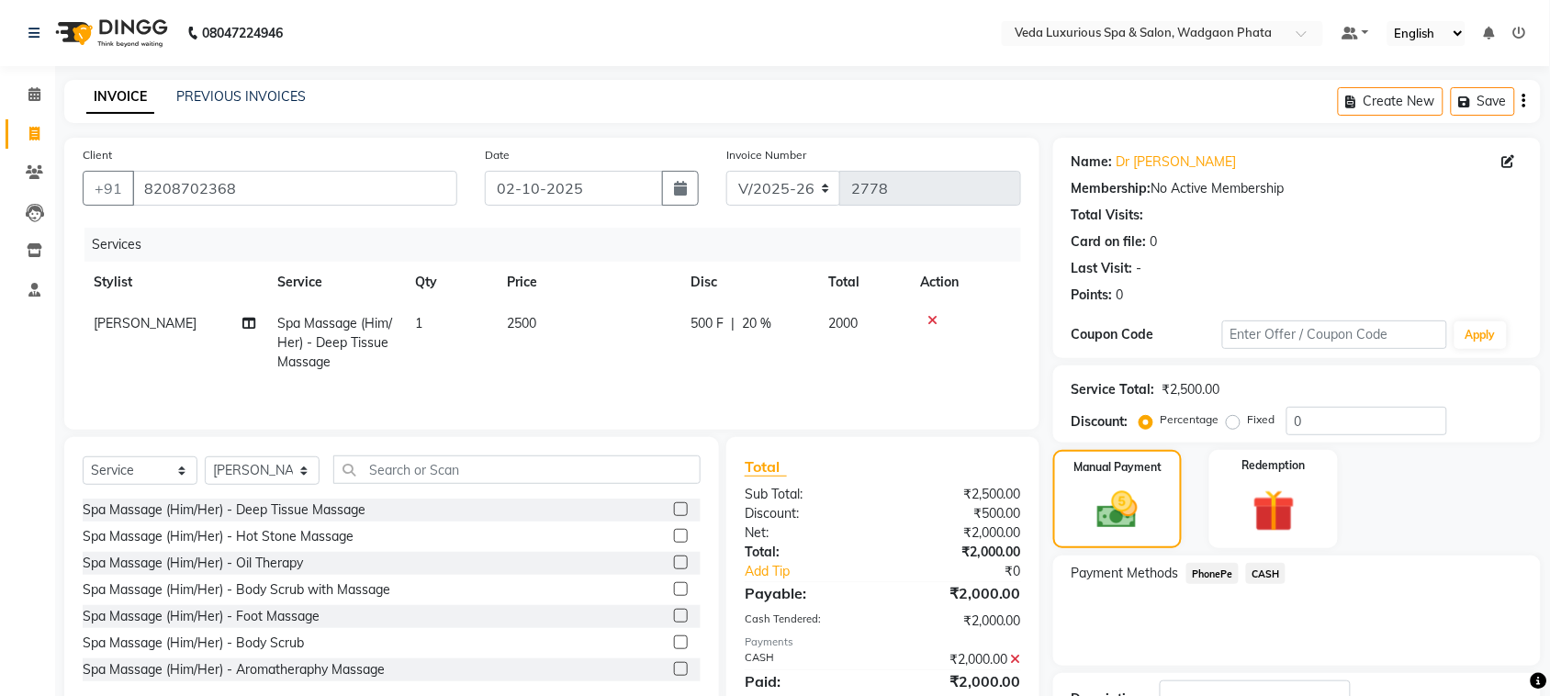
scroll to position [139, 0]
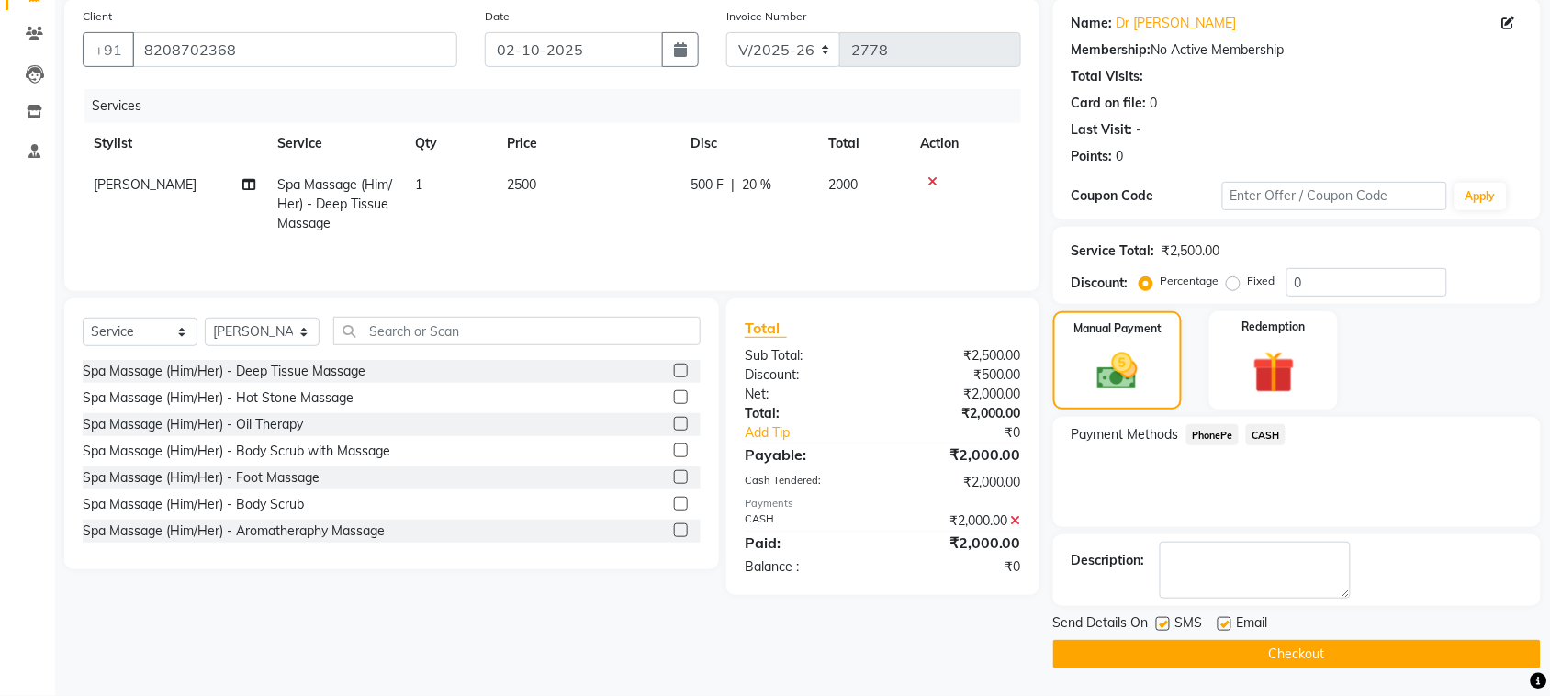
click at [1397, 667] on button "Checkout" at bounding box center [1298, 654] width 488 height 28
